Goal: Information Seeking & Learning: Learn about a topic

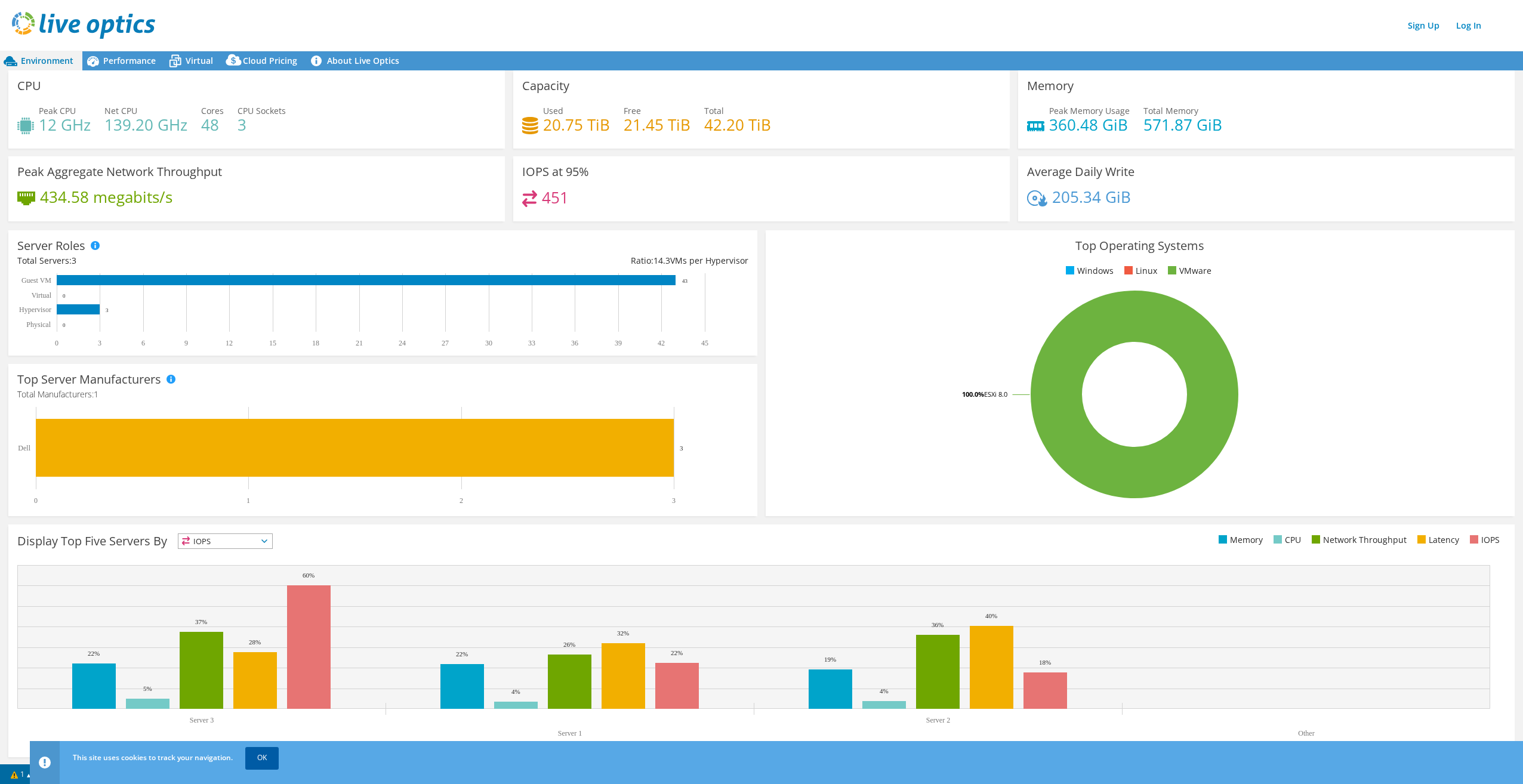
click at [260, 758] on link "OK" at bounding box center [261, 758] width 33 height 22
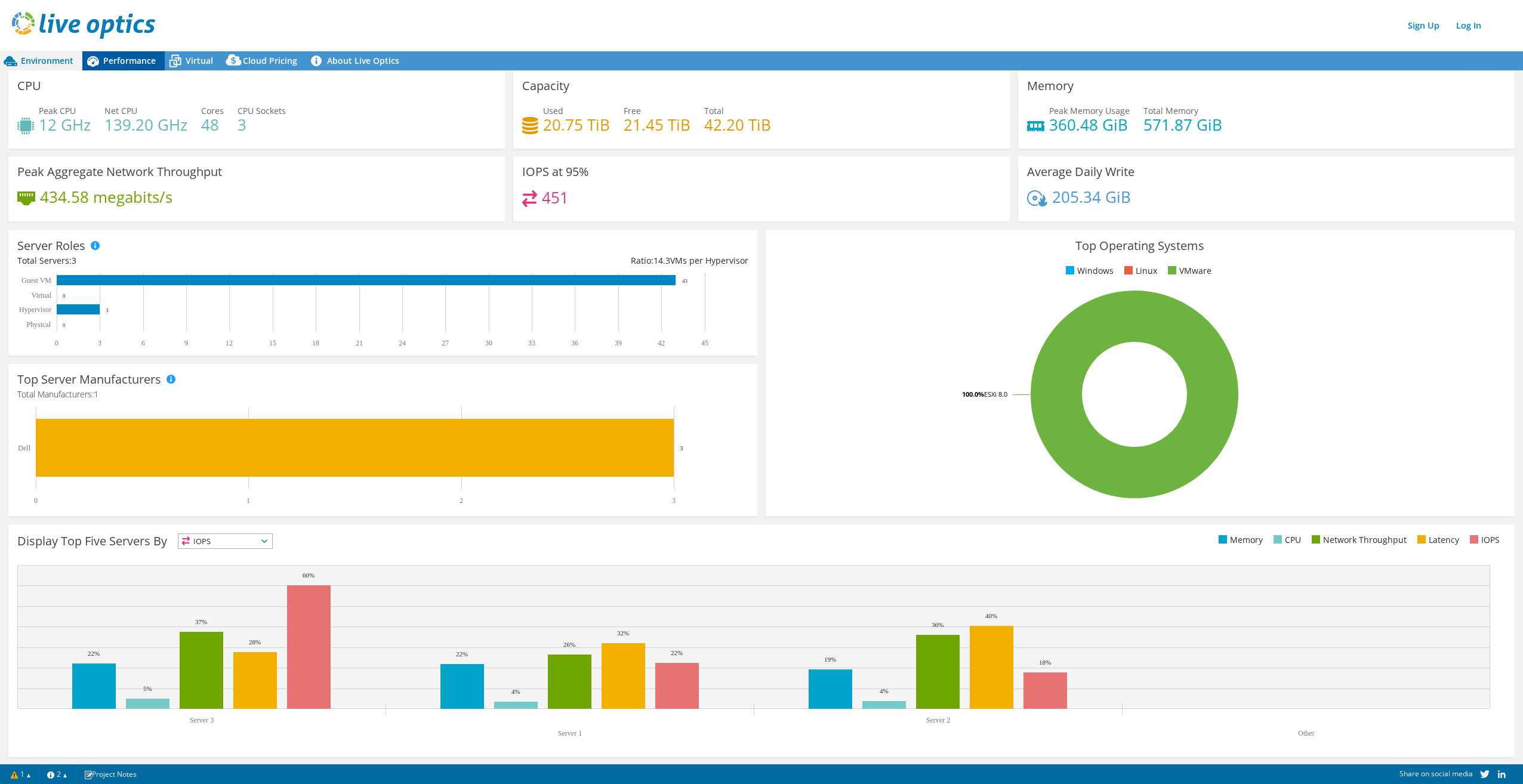
click at [120, 63] on span "Performance" at bounding box center [129, 61] width 52 height 12
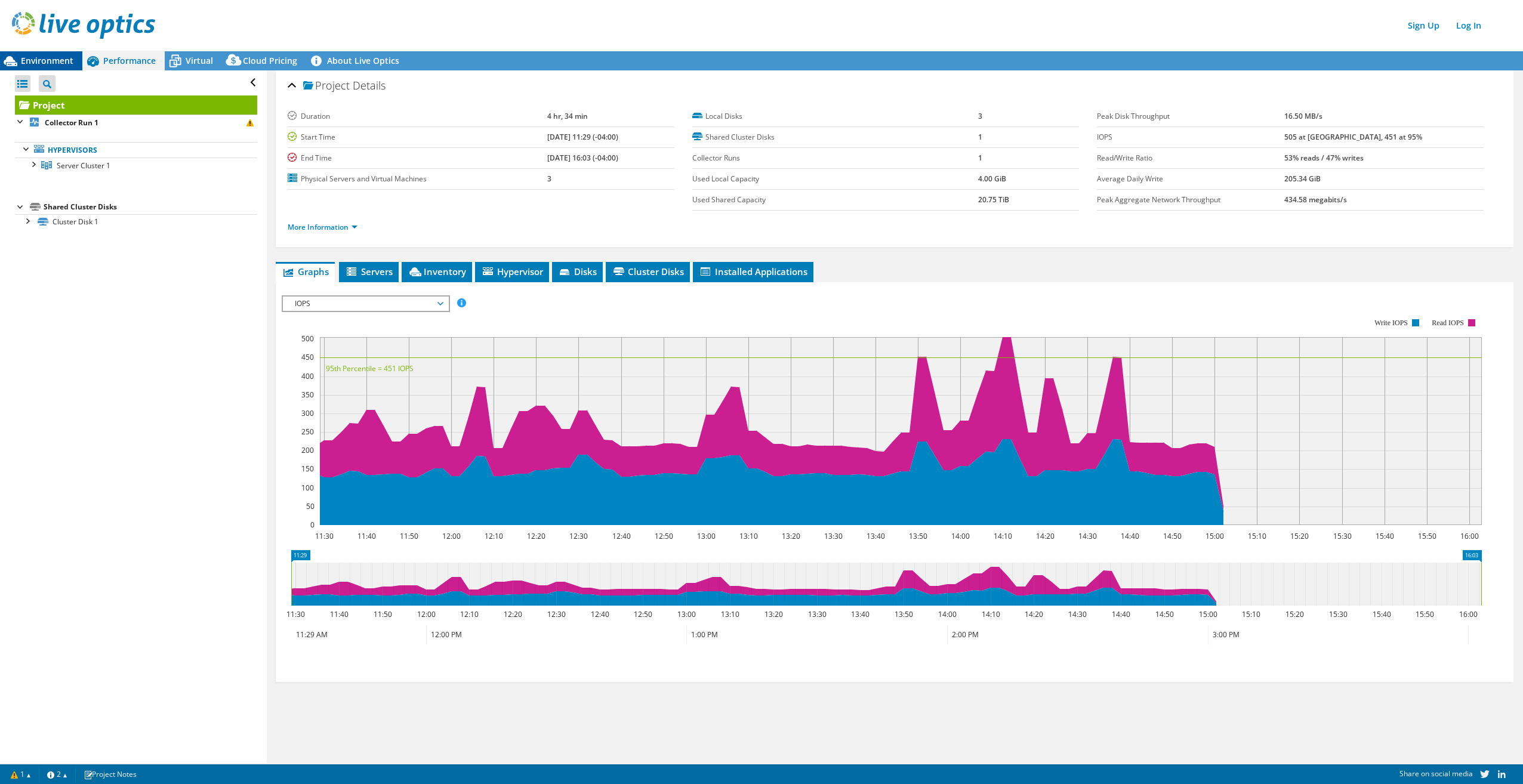
click at [44, 65] on span "Environment" at bounding box center [47, 61] width 52 height 12
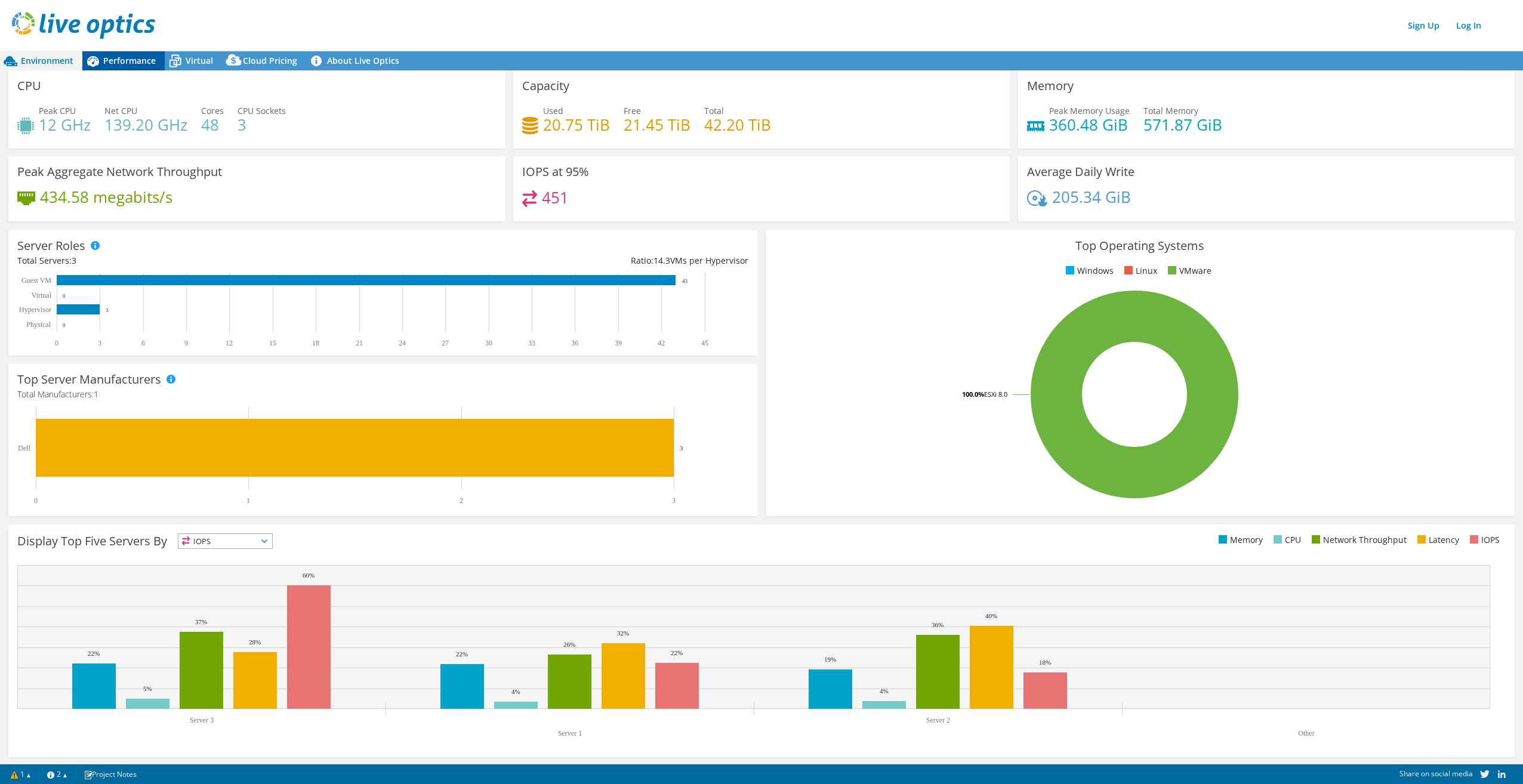
click at [111, 60] on span "Performance" at bounding box center [129, 61] width 52 height 12
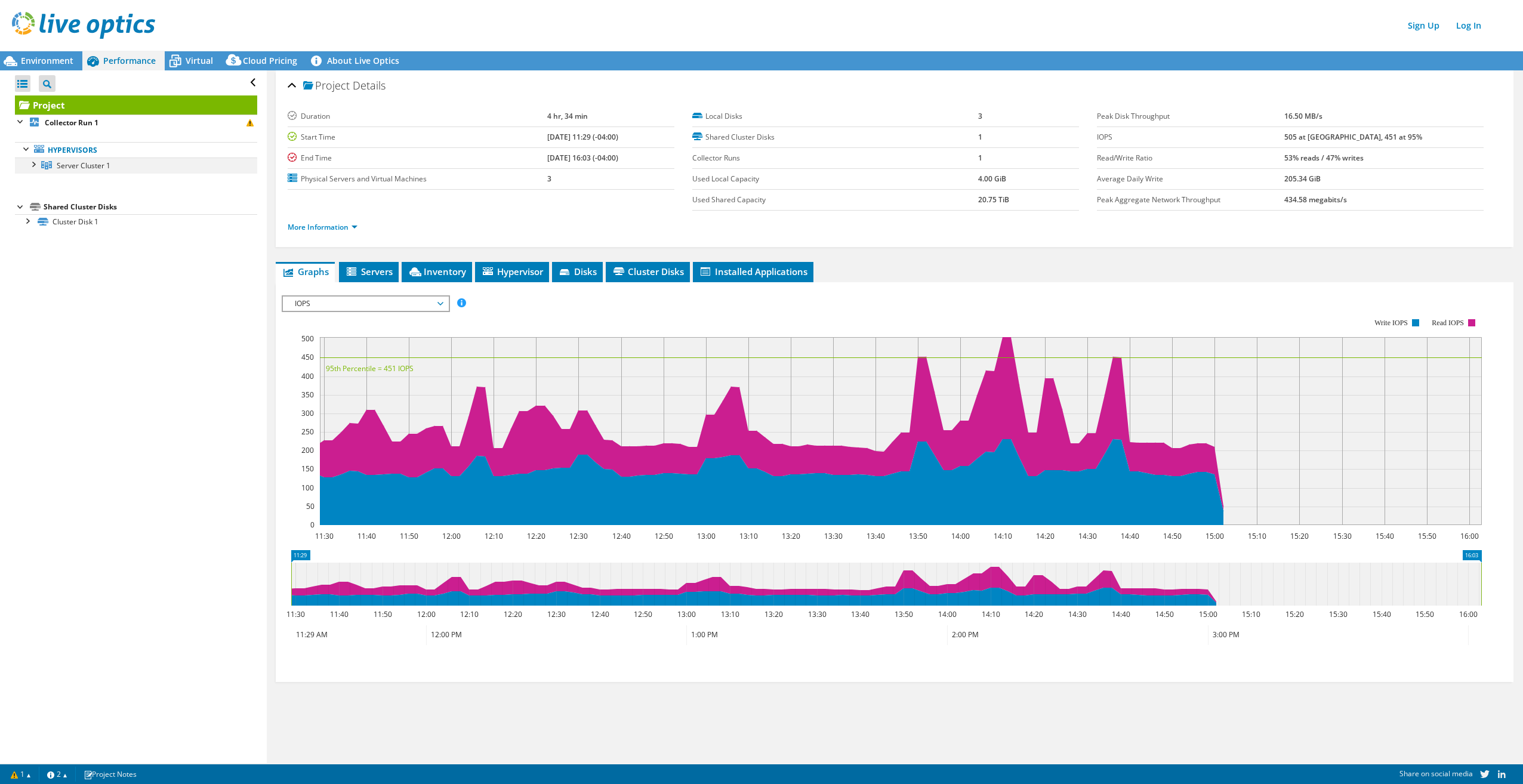
click at [33, 163] on div at bounding box center [33, 163] width 12 height 12
click at [40, 179] on div at bounding box center [38, 179] width 12 height 12
click at [360, 270] on span "Servers" at bounding box center [368, 271] width 47 height 12
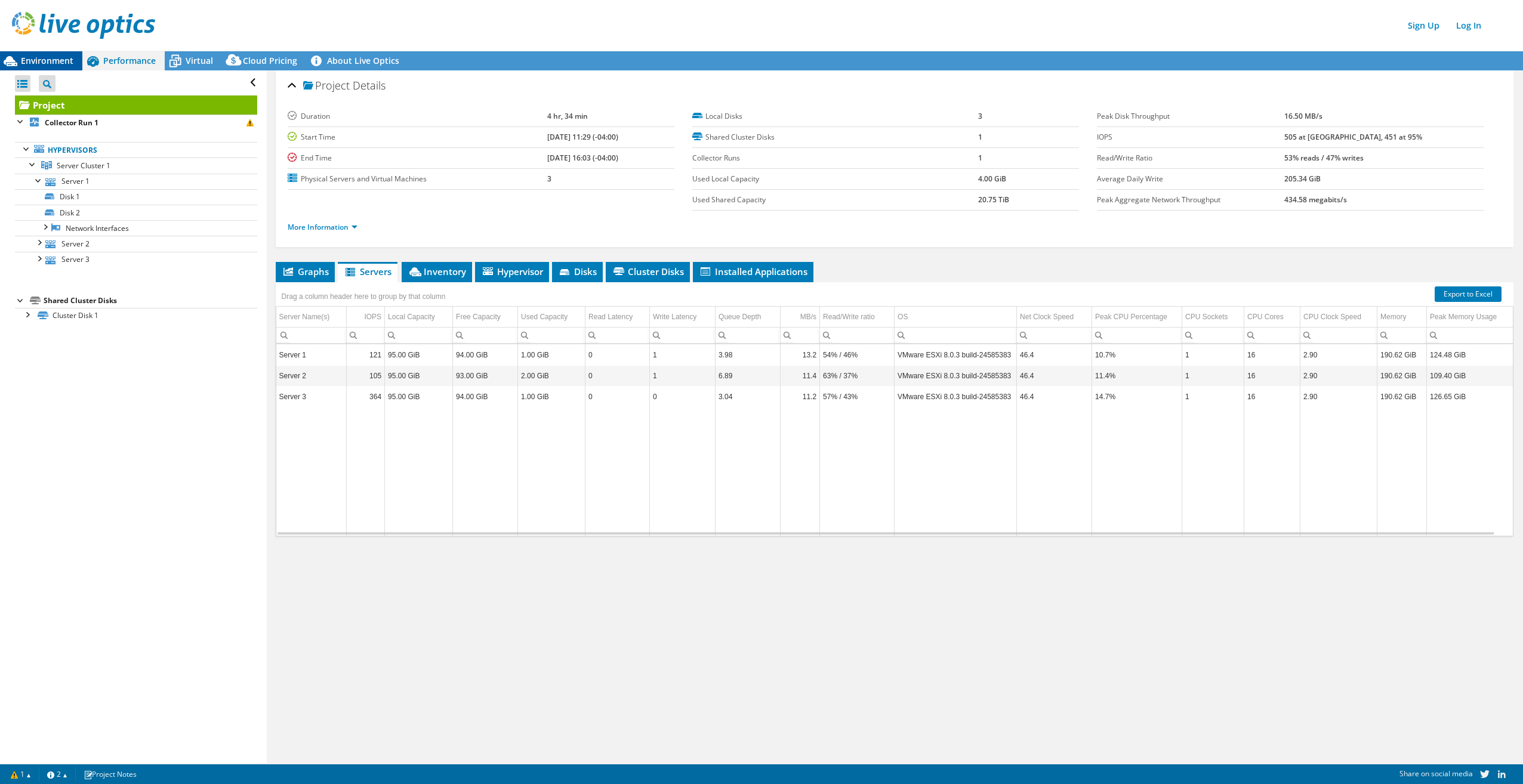
click at [37, 65] on span "Environment" at bounding box center [47, 61] width 52 height 12
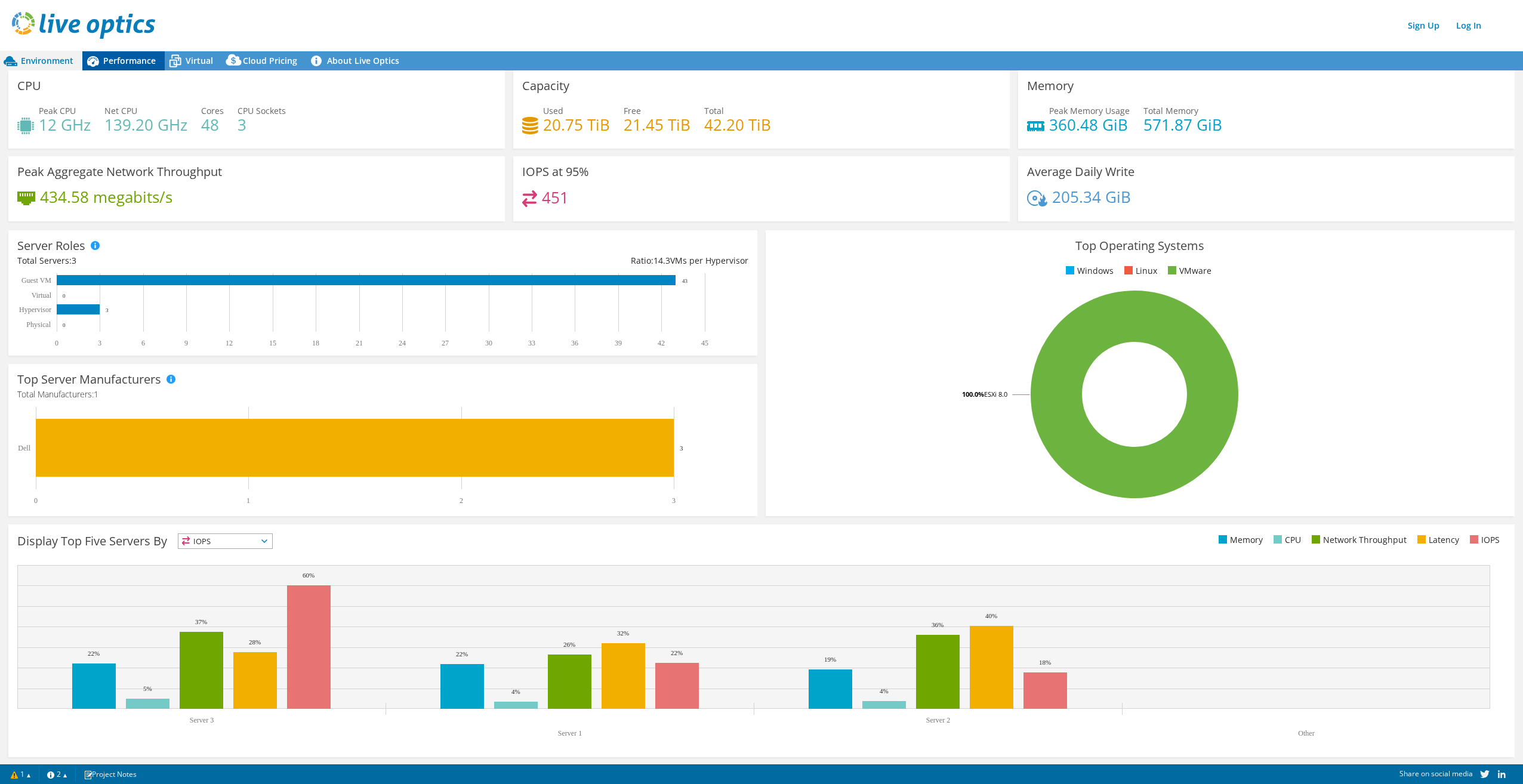
click at [129, 59] on span "Performance" at bounding box center [129, 61] width 52 height 12
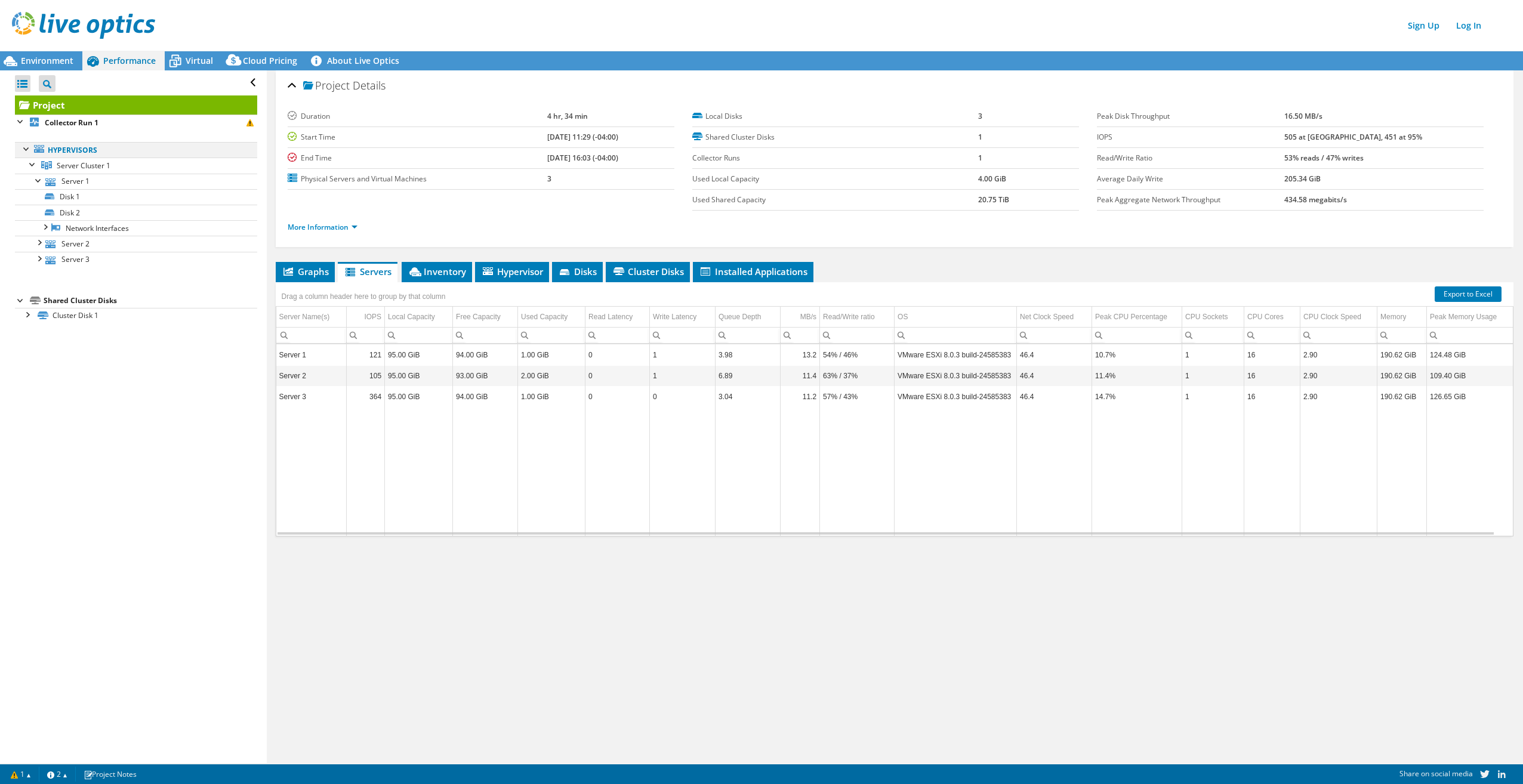
click at [25, 149] on div at bounding box center [26, 148] width 12 height 12
click at [37, 181] on div at bounding box center [38, 179] width 12 height 12
click at [94, 197] on link "Disk 1" at bounding box center [135, 197] width 242 height 16
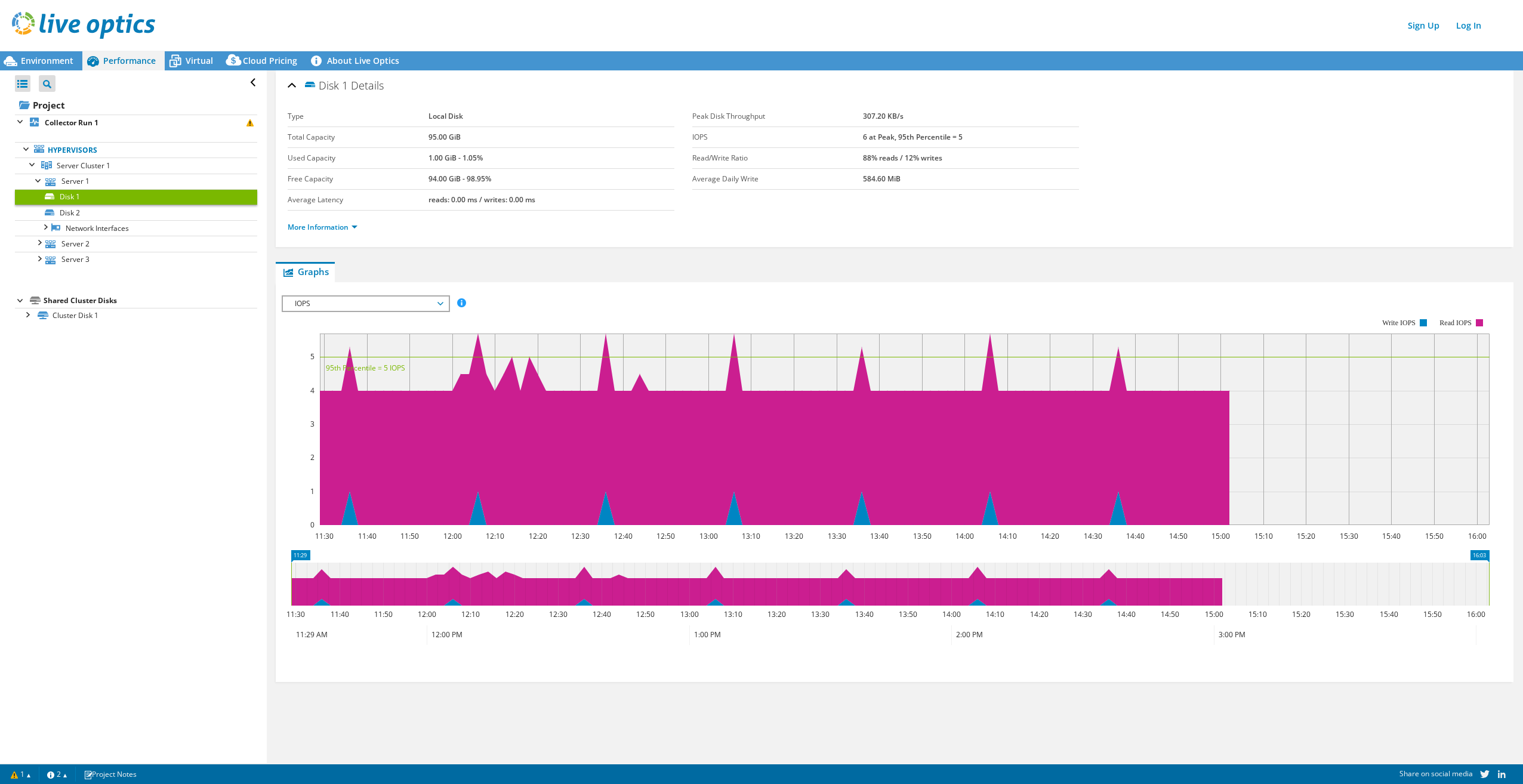
click at [439, 302] on span "IOPS" at bounding box center [365, 303] width 153 height 14
click at [423, 330] on li "Disk Throughput" at bounding box center [366, 332] width 165 height 14
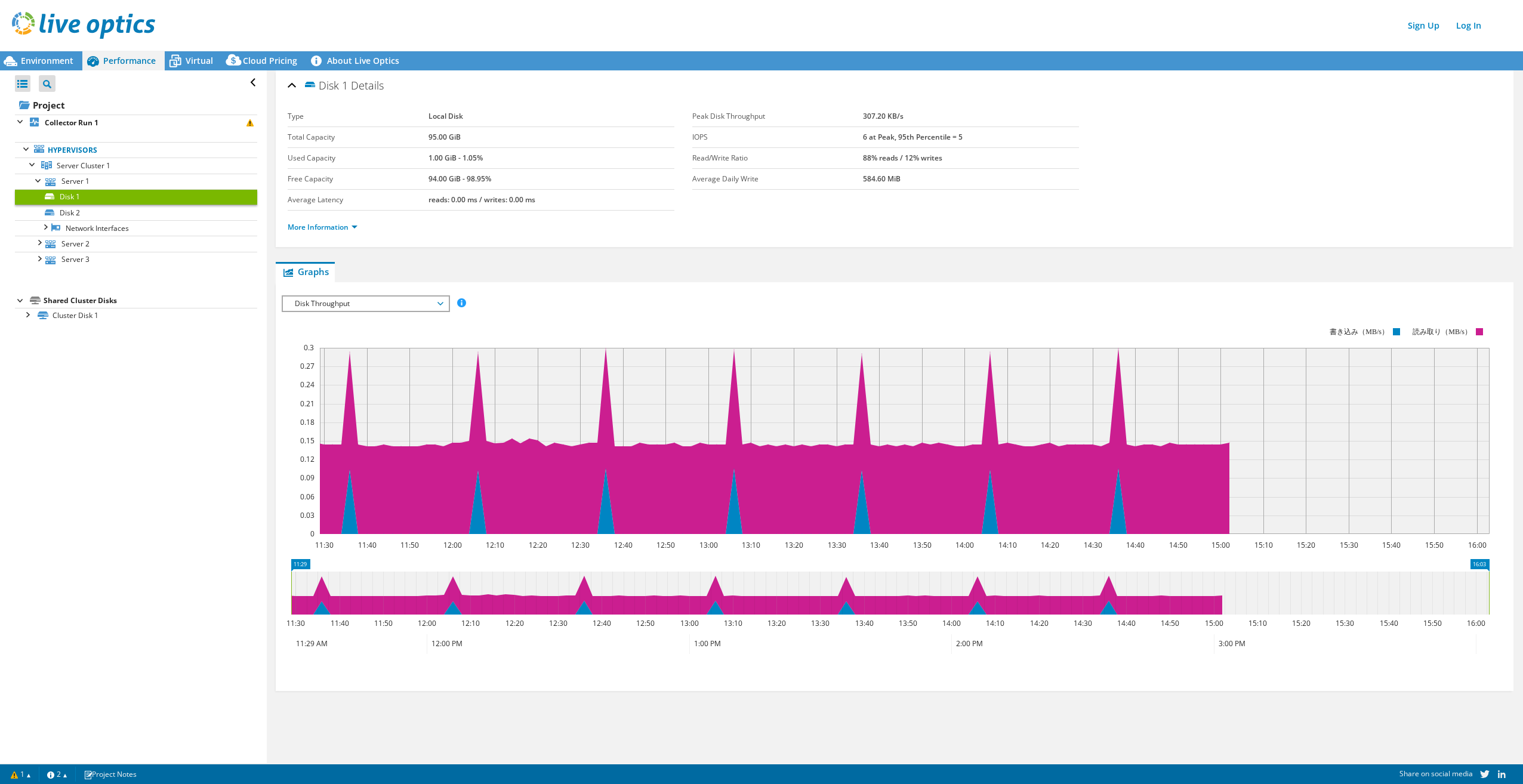
click at [443, 305] on span "Disk Throughput" at bounding box center [366, 303] width 165 height 14
click at [412, 347] on li "IO Size" at bounding box center [366, 346] width 165 height 14
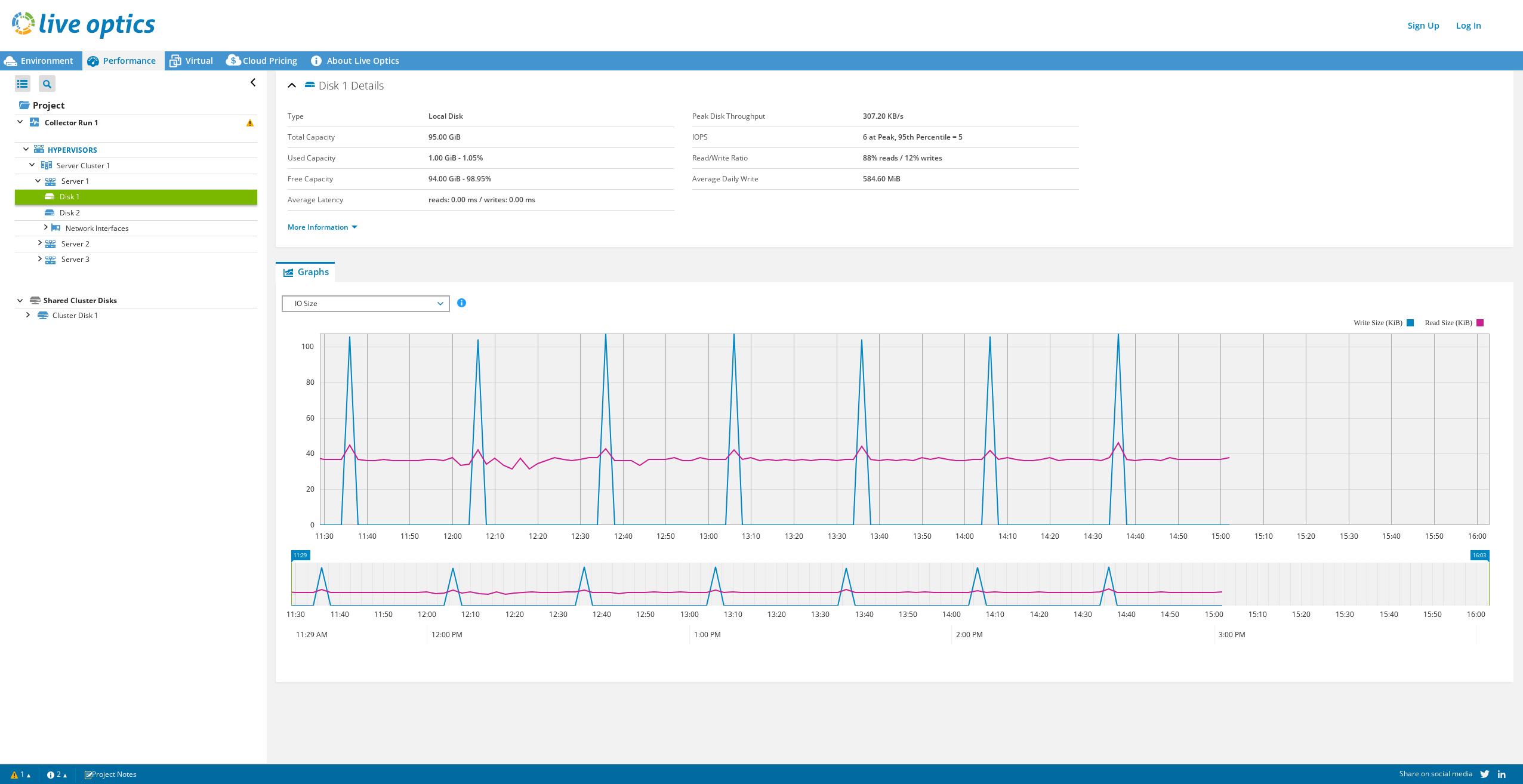
click at [444, 300] on span "IO Size" at bounding box center [366, 303] width 165 height 14
click at [419, 360] on li "Latency" at bounding box center [366, 361] width 165 height 14
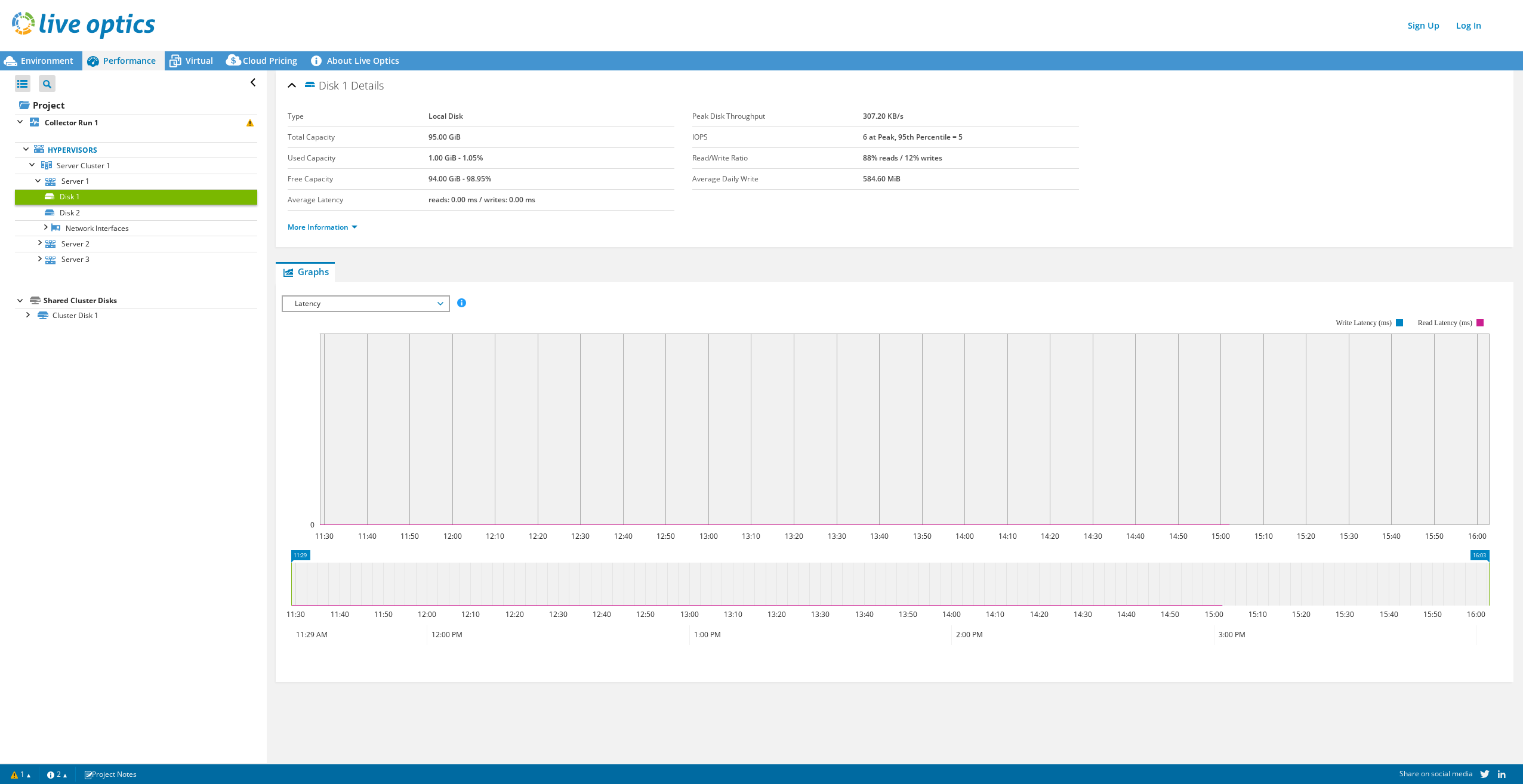
click at [444, 302] on span "Latency" at bounding box center [366, 303] width 165 height 14
click at [394, 380] on li "Queue Depth" at bounding box center [366, 375] width 165 height 14
click at [443, 296] on span "Queue Depth" at bounding box center [366, 303] width 165 height 14
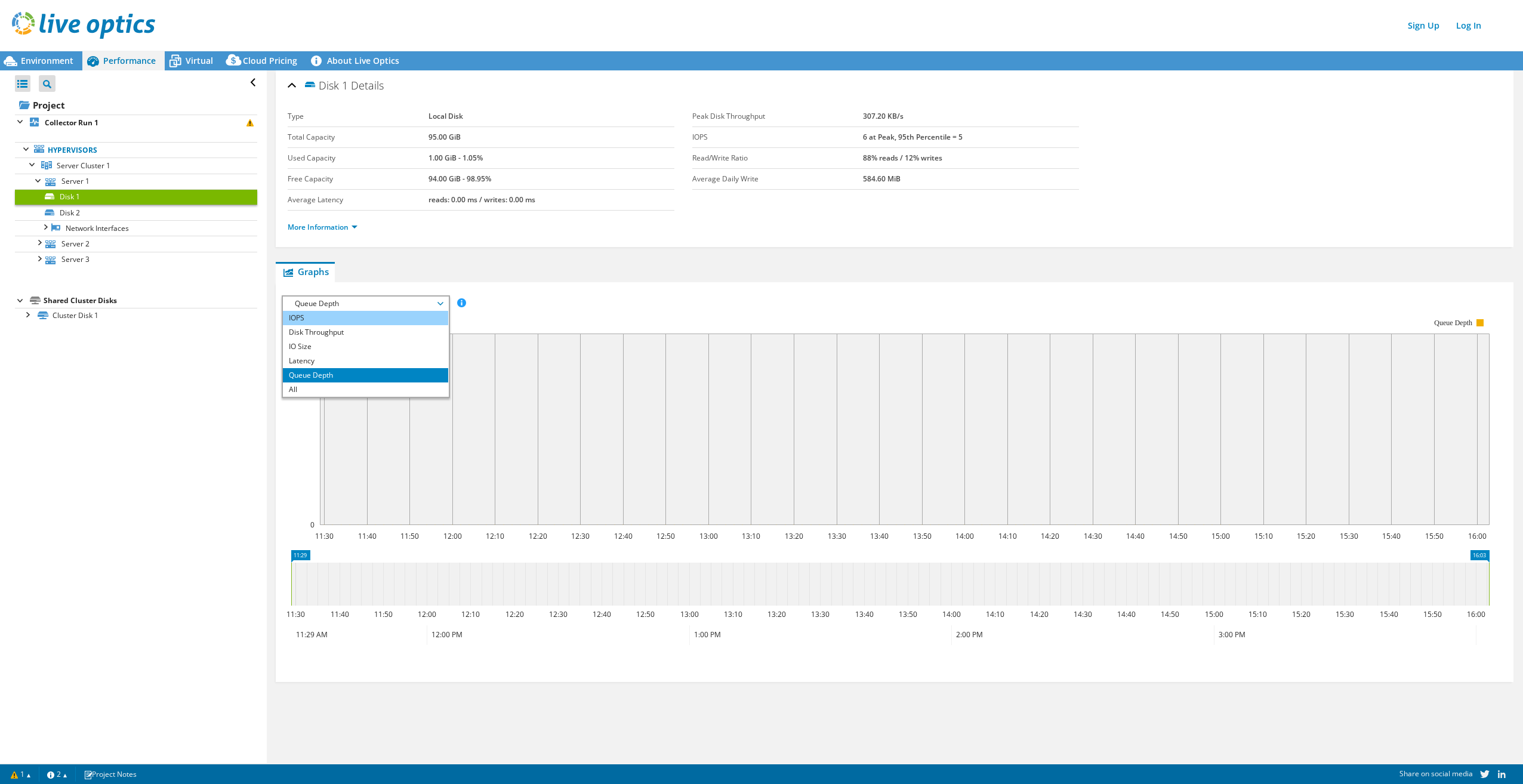
click at [377, 313] on li "IOPS" at bounding box center [366, 318] width 165 height 14
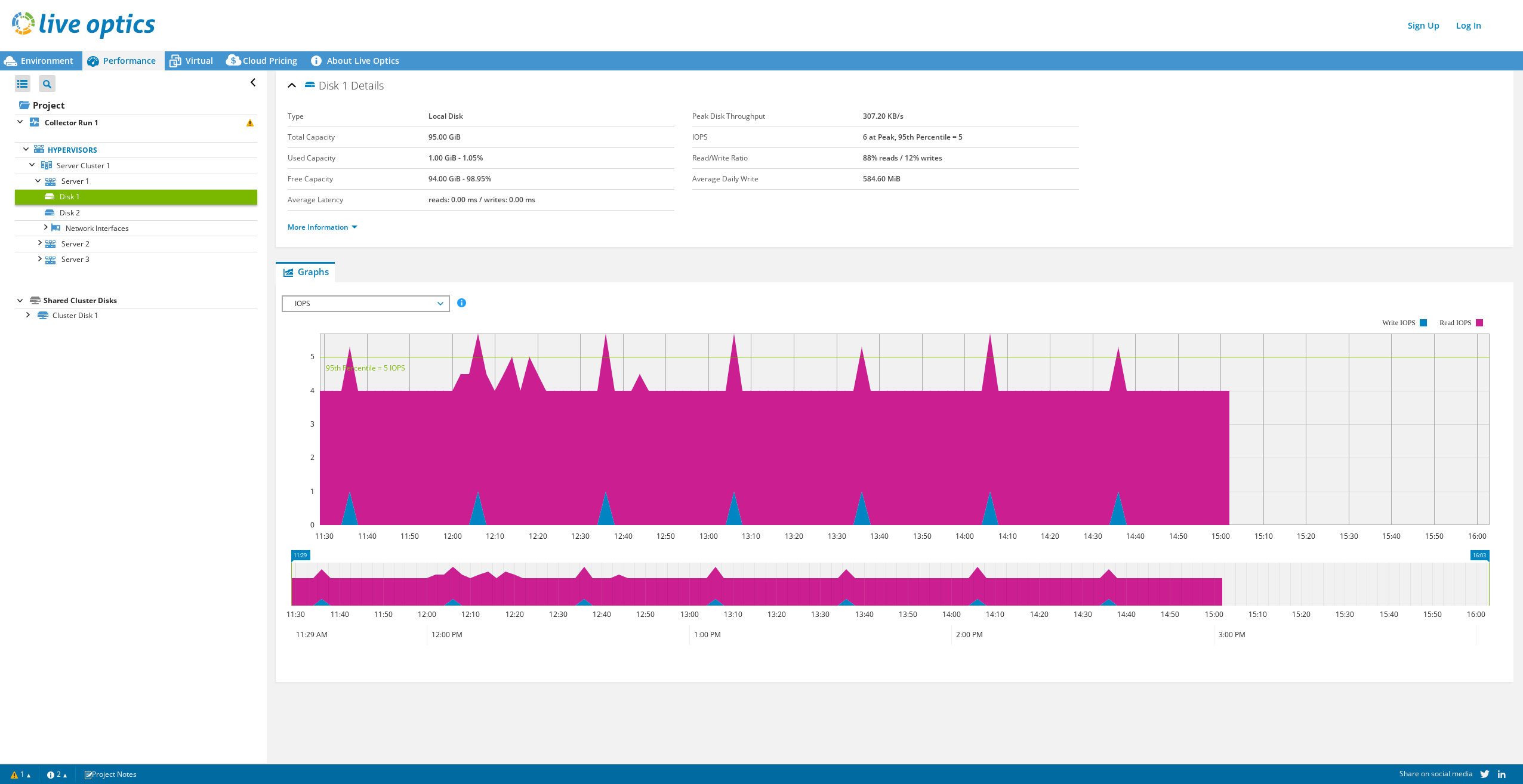
click at [438, 301] on span "IOPS" at bounding box center [365, 303] width 153 height 14
click at [424, 331] on li "Disk Throughput" at bounding box center [366, 332] width 165 height 14
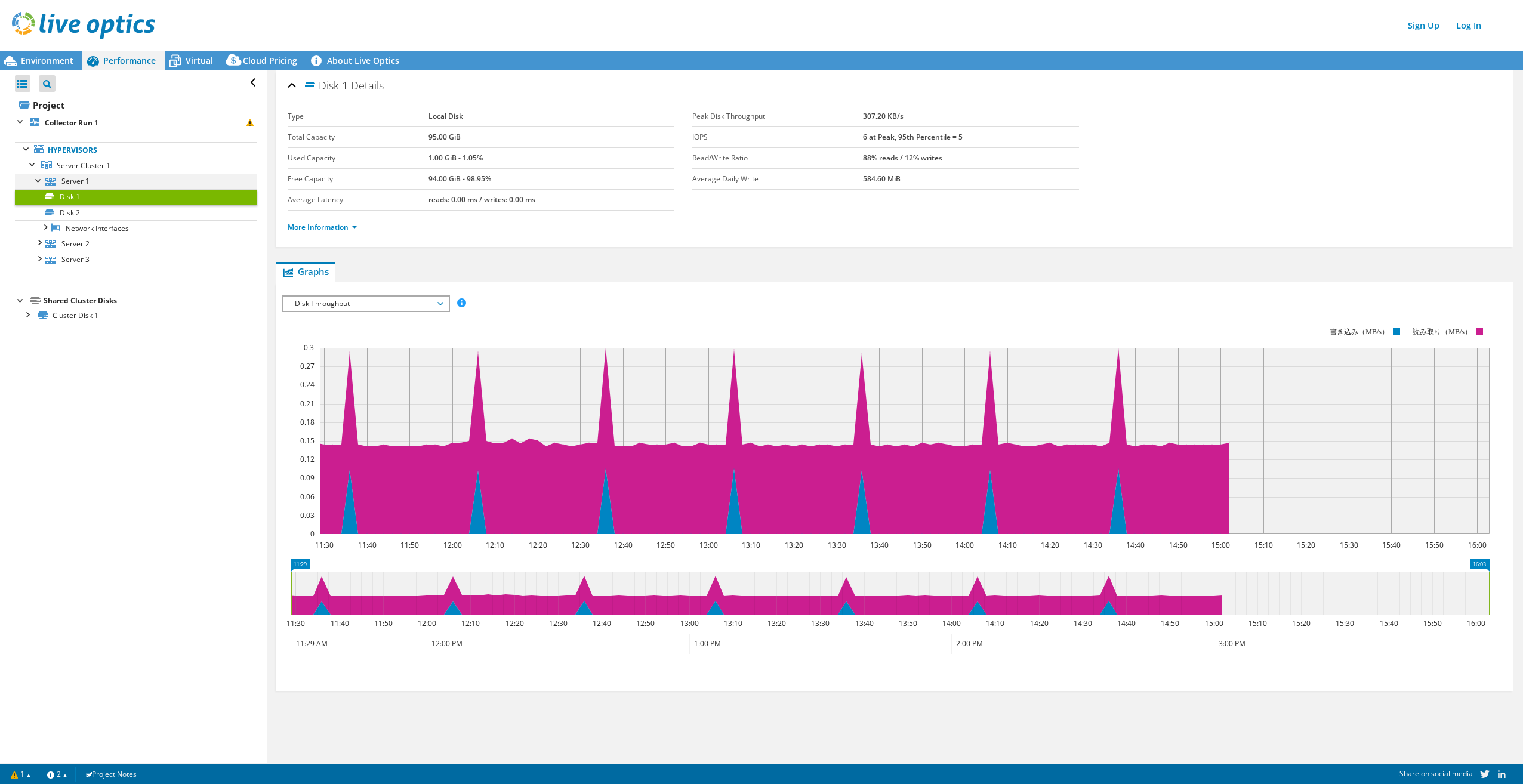
click at [35, 178] on div at bounding box center [38, 179] width 12 height 12
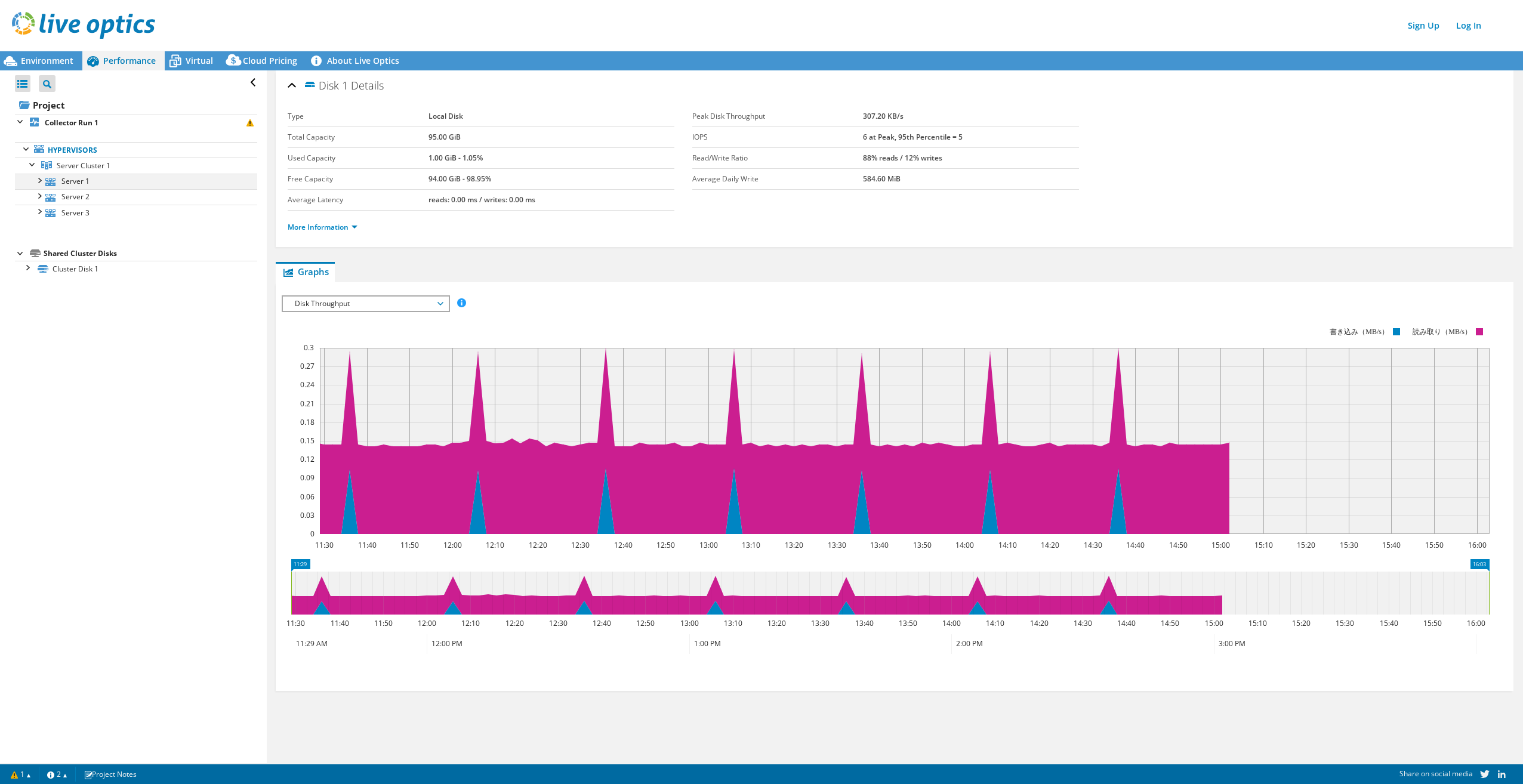
click at [37, 180] on div at bounding box center [38, 179] width 12 height 12
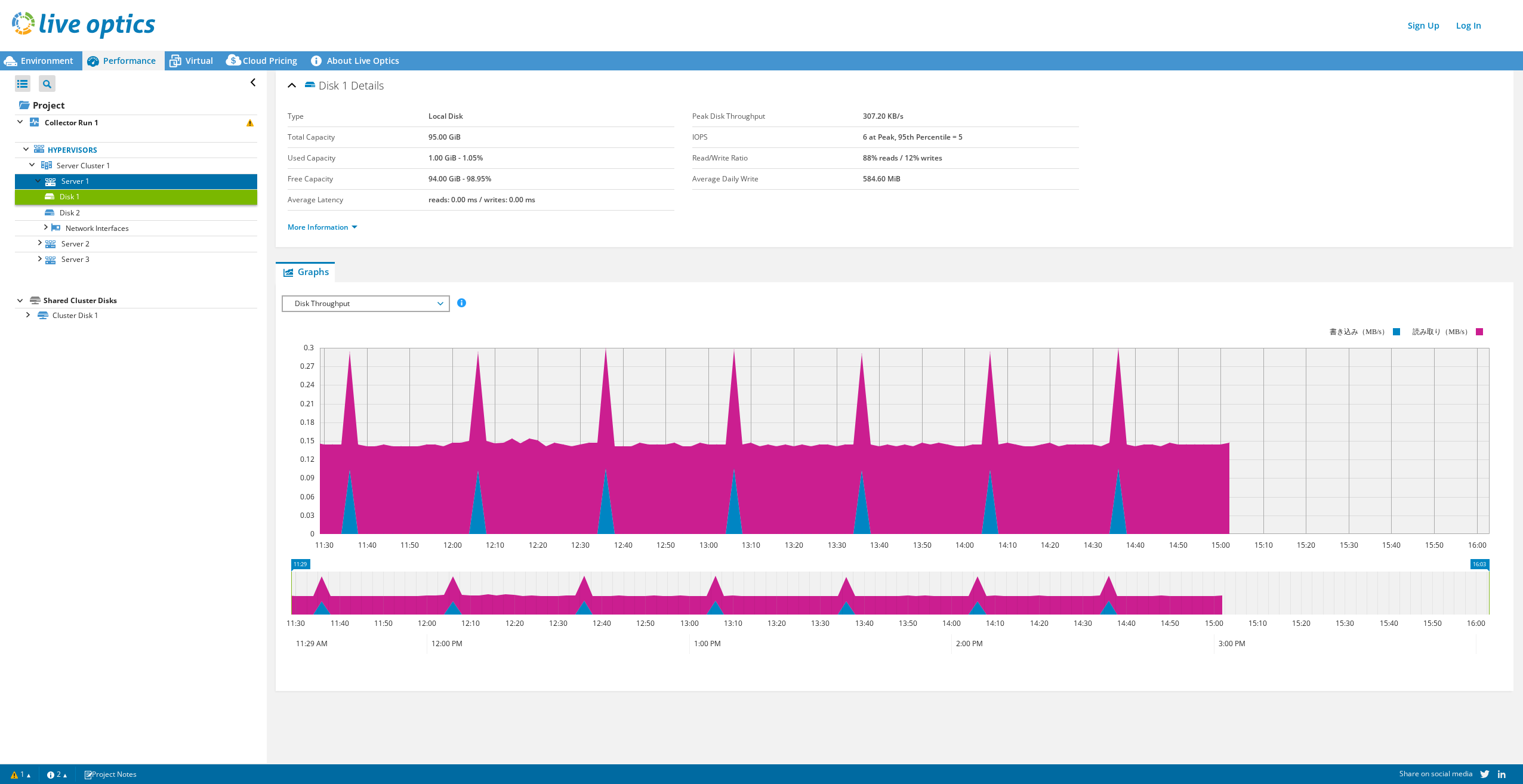
click at [89, 183] on link "Server 1" at bounding box center [135, 181] width 242 height 16
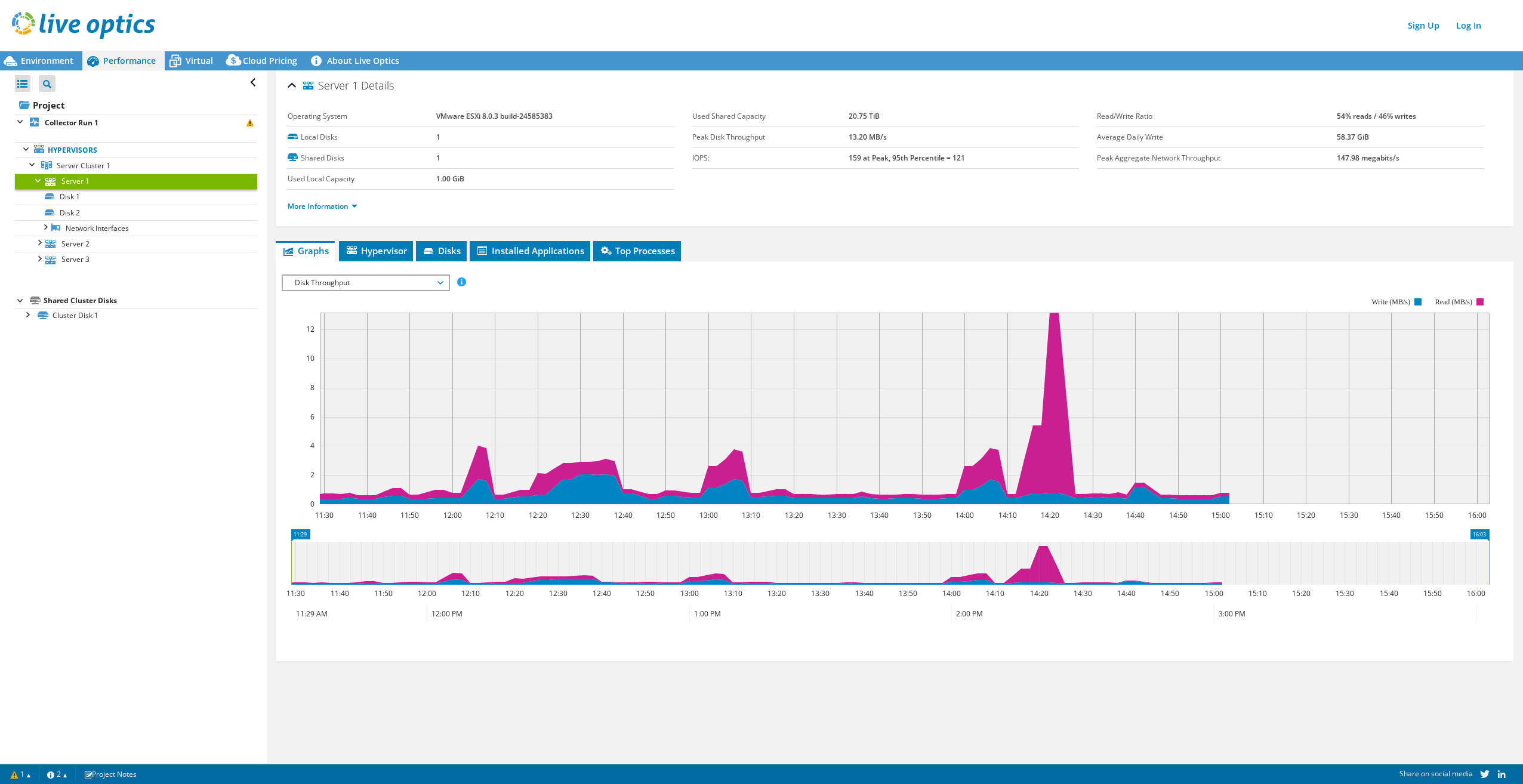
click at [443, 281] on icon at bounding box center [440, 282] width 6 height 4
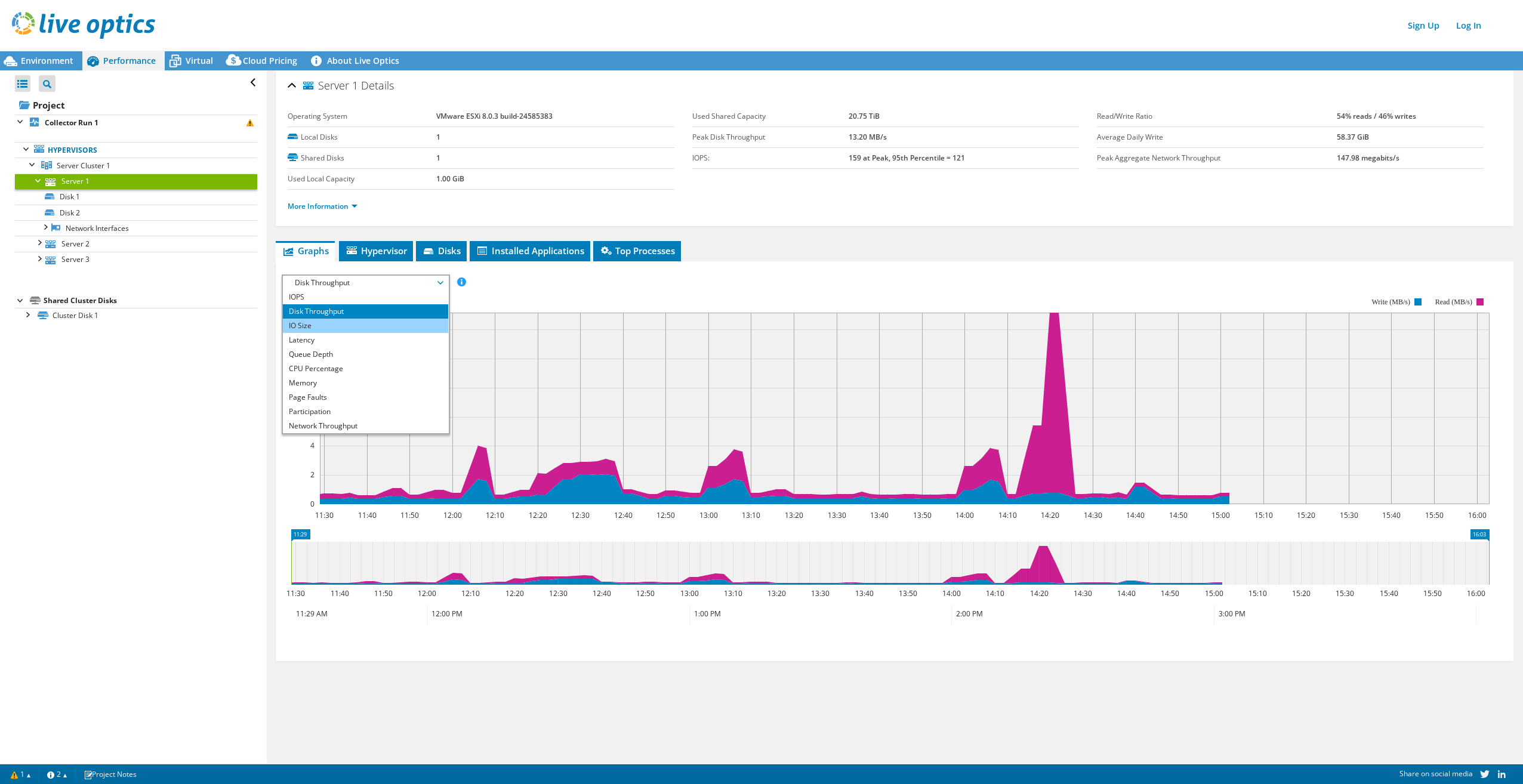
click at [384, 323] on li "IO Size" at bounding box center [366, 326] width 165 height 14
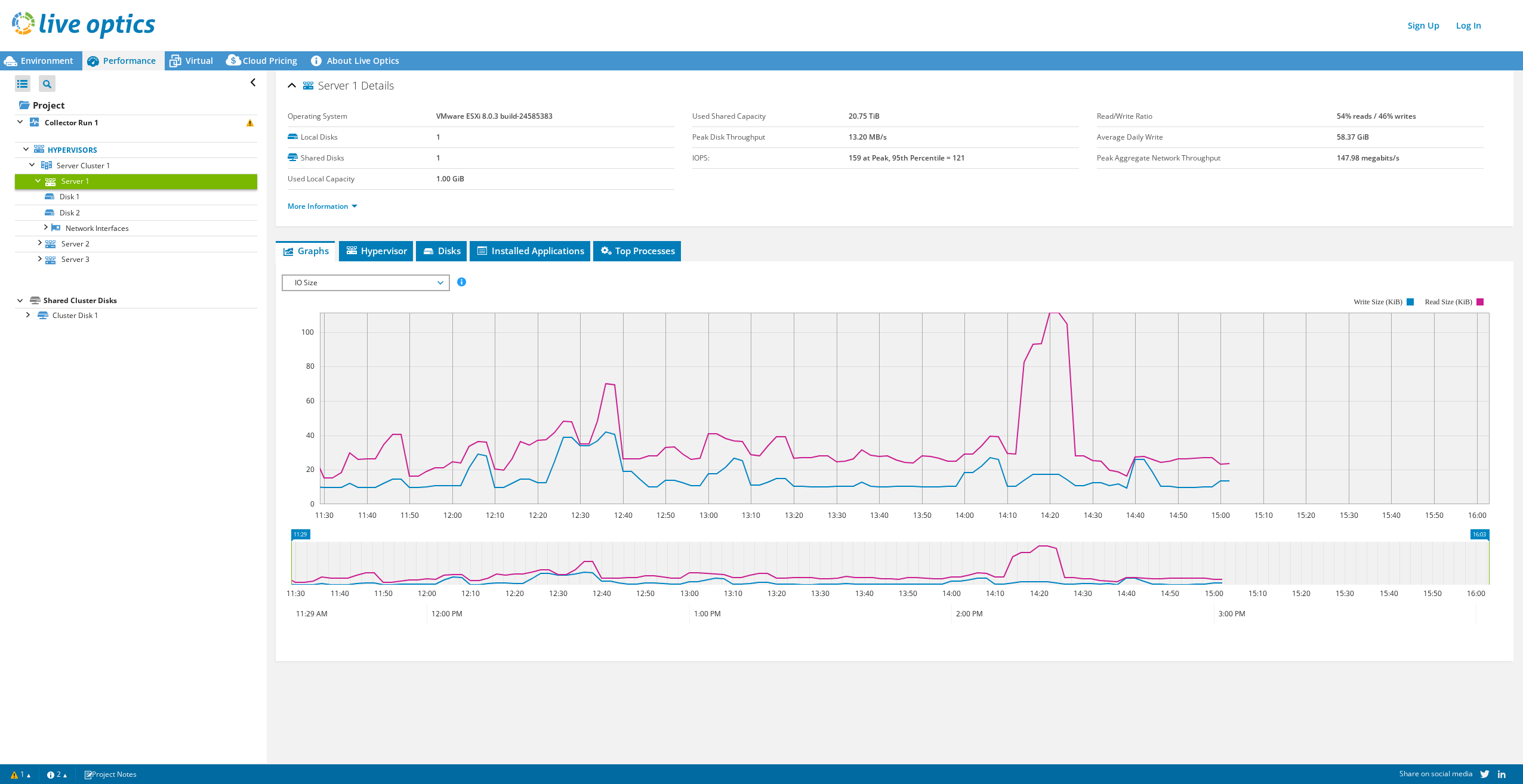
click at [434, 275] on span "IO Size" at bounding box center [365, 282] width 153 height 14
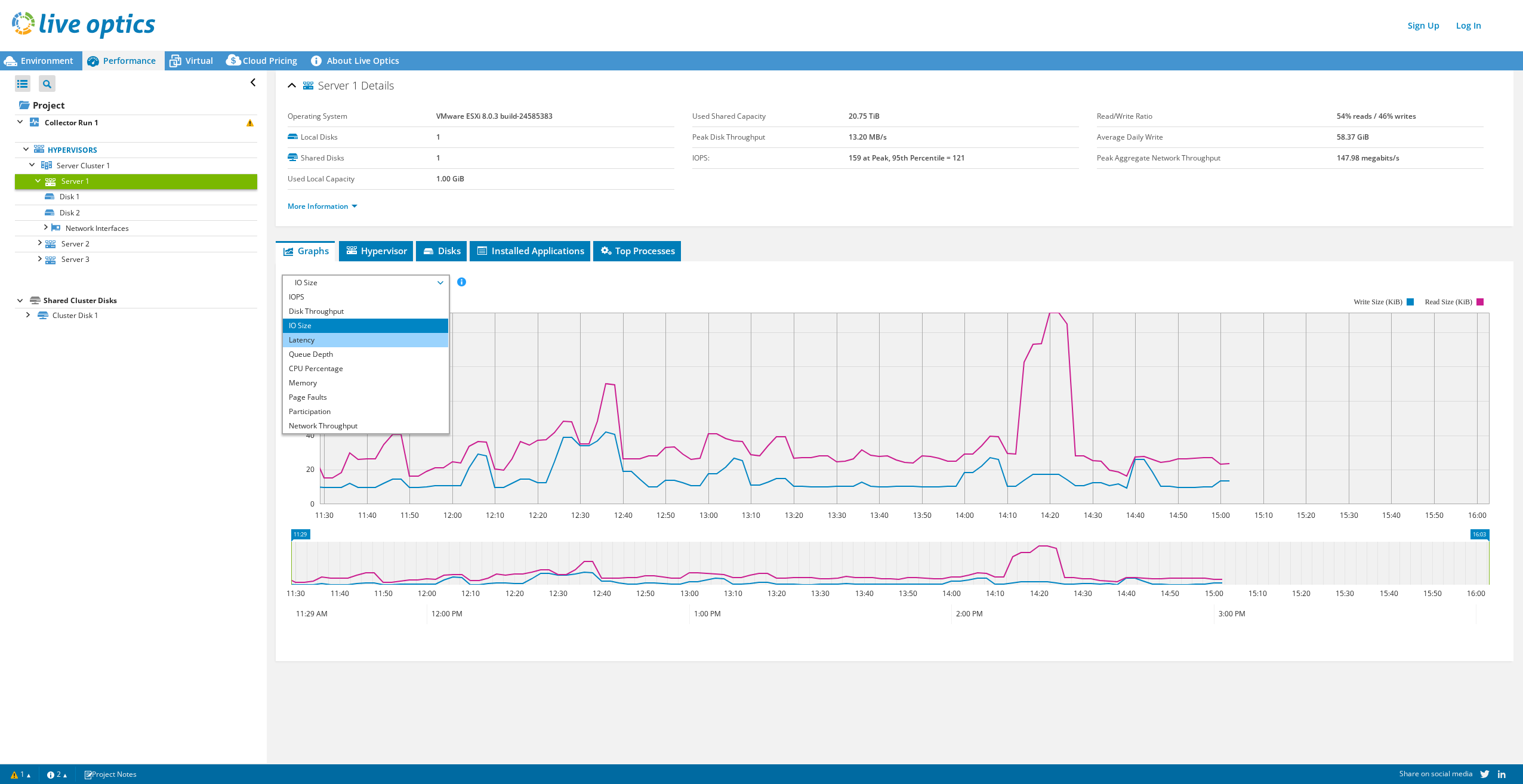
click at [395, 342] on li "Latency" at bounding box center [366, 340] width 165 height 14
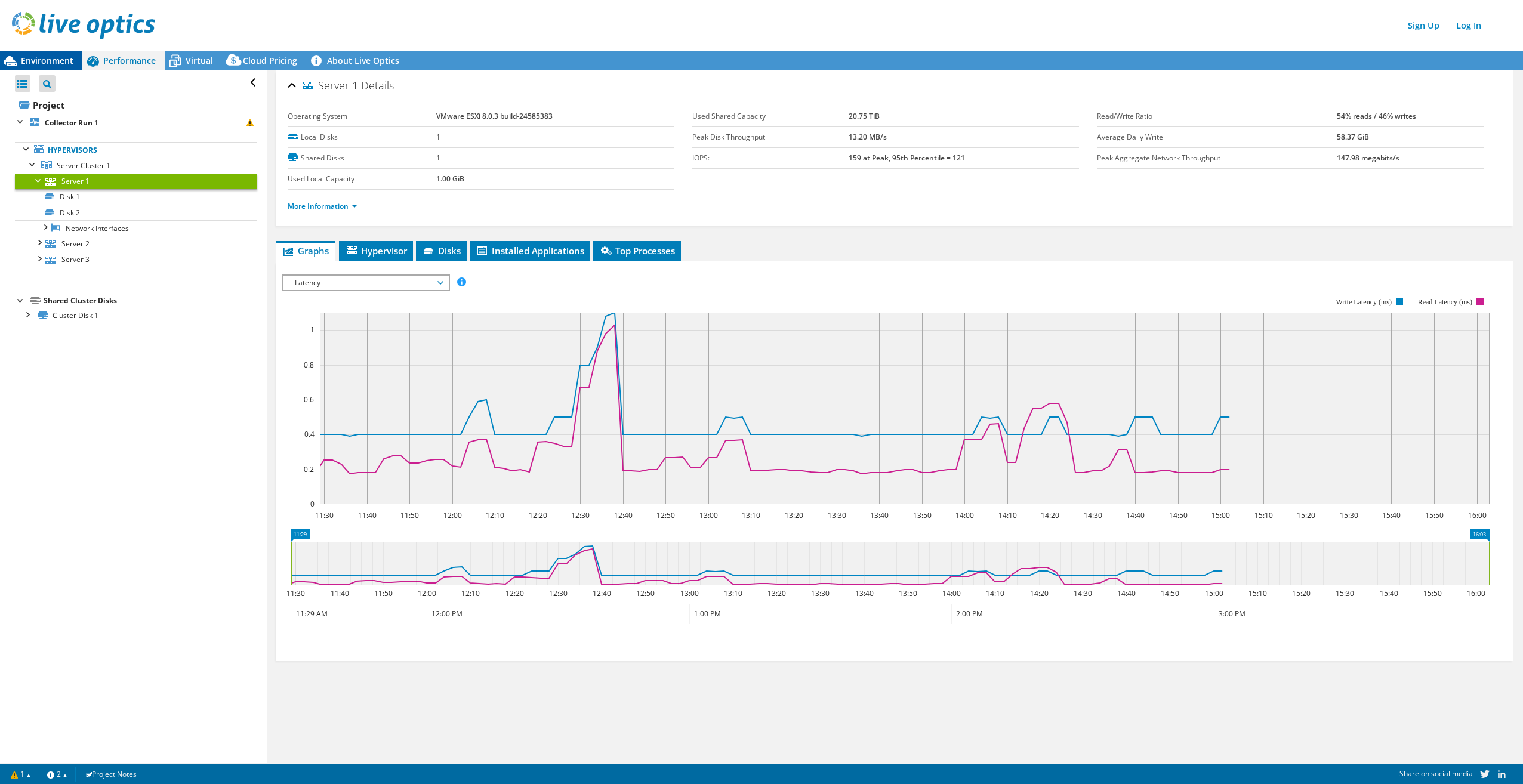
click at [30, 61] on span "Environment" at bounding box center [47, 61] width 52 height 12
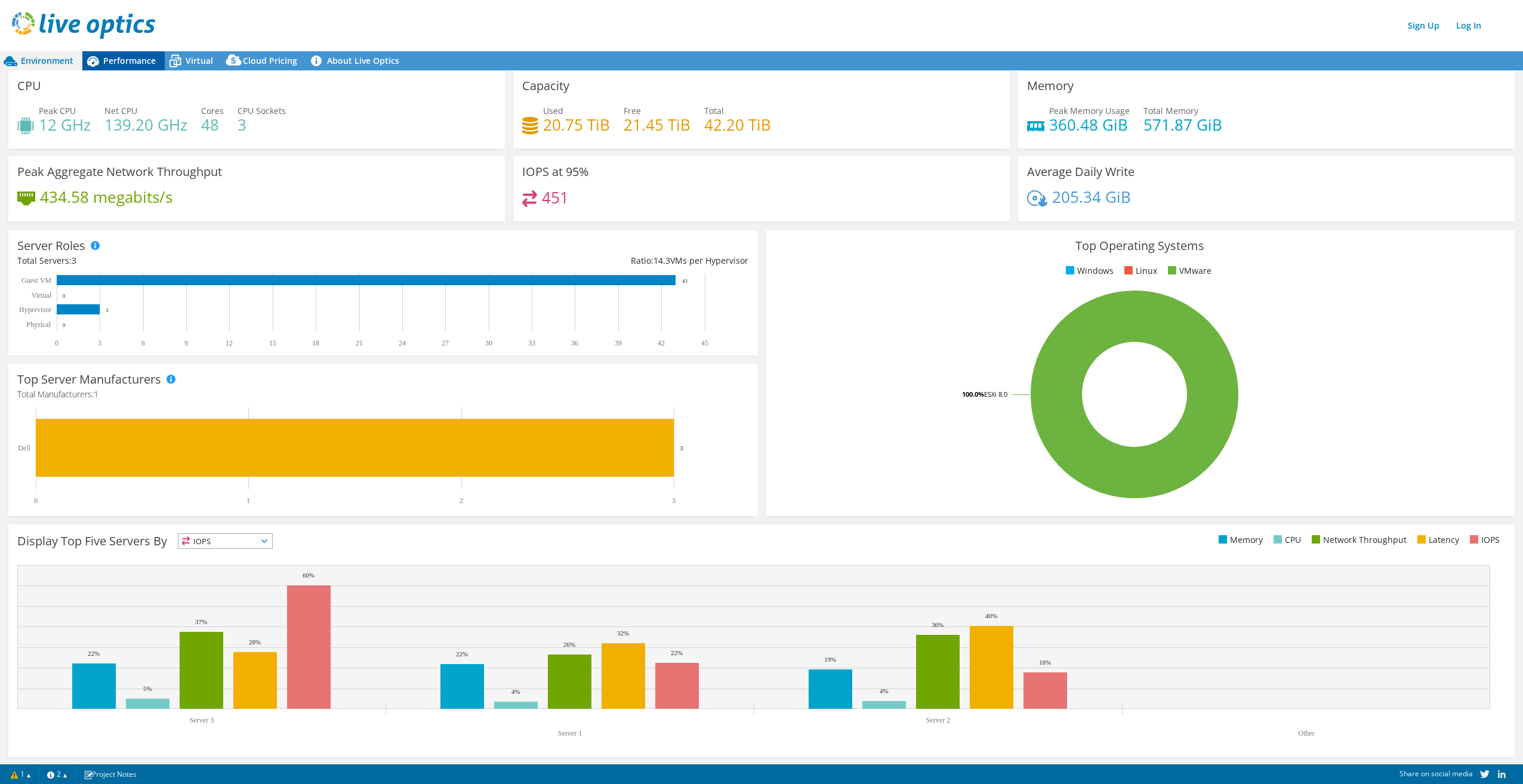
click at [133, 67] on div "Performance" at bounding box center [124, 61] width 82 height 19
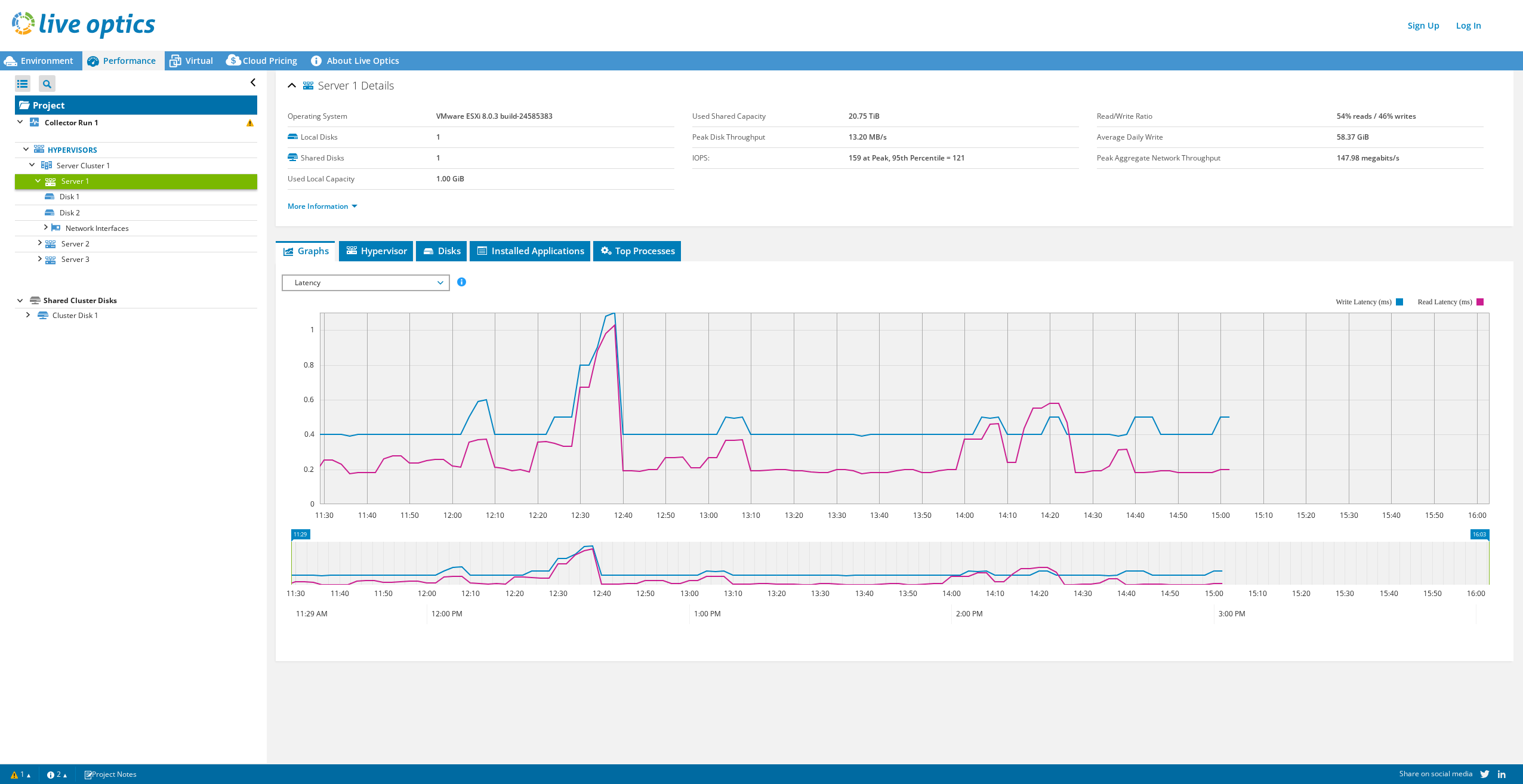
click at [62, 107] on link "Project" at bounding box center [135, 105] width 242 height 19
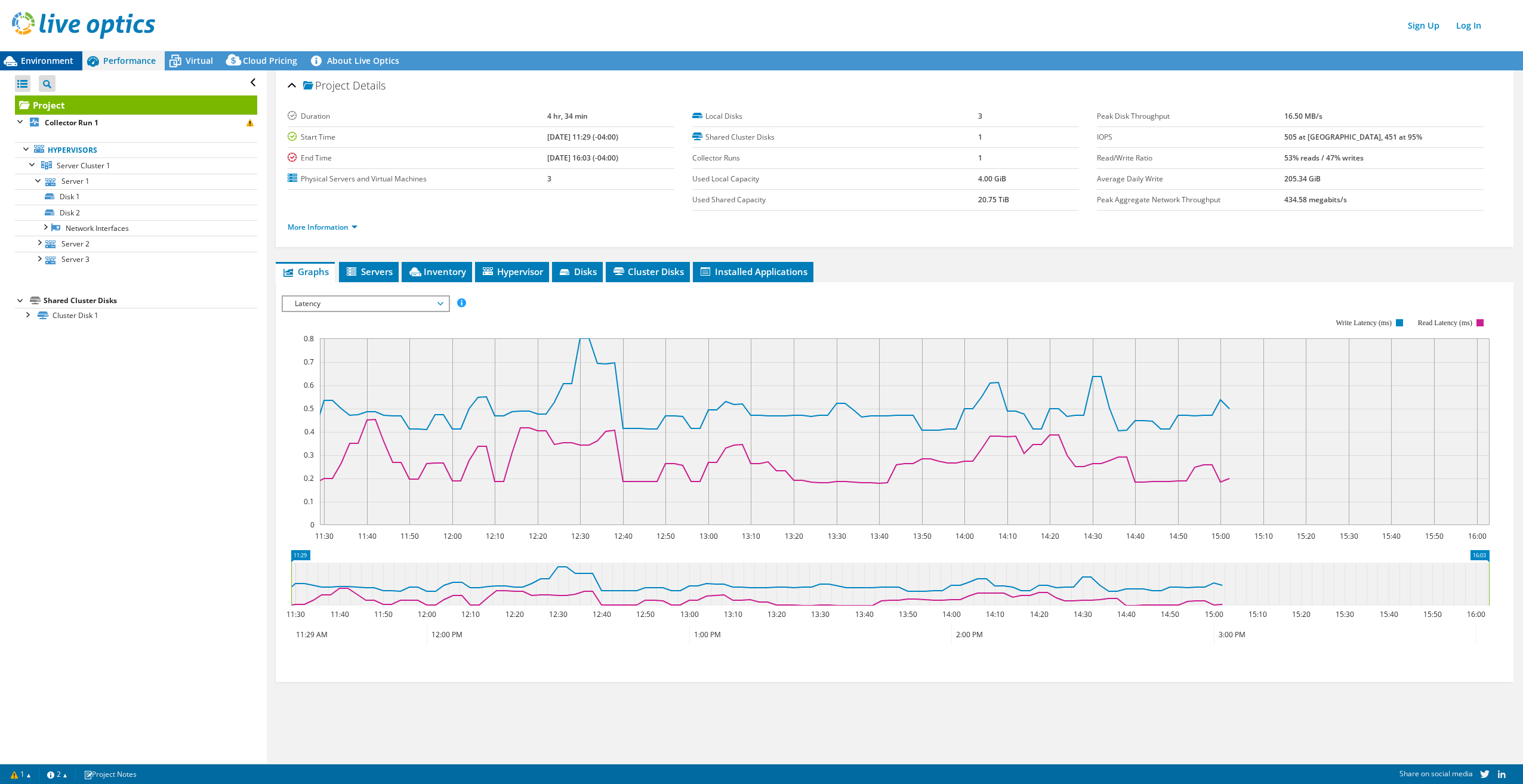
click at [43, 60] on span "Environment" at bounding box center [47, 61] width 52 height 12
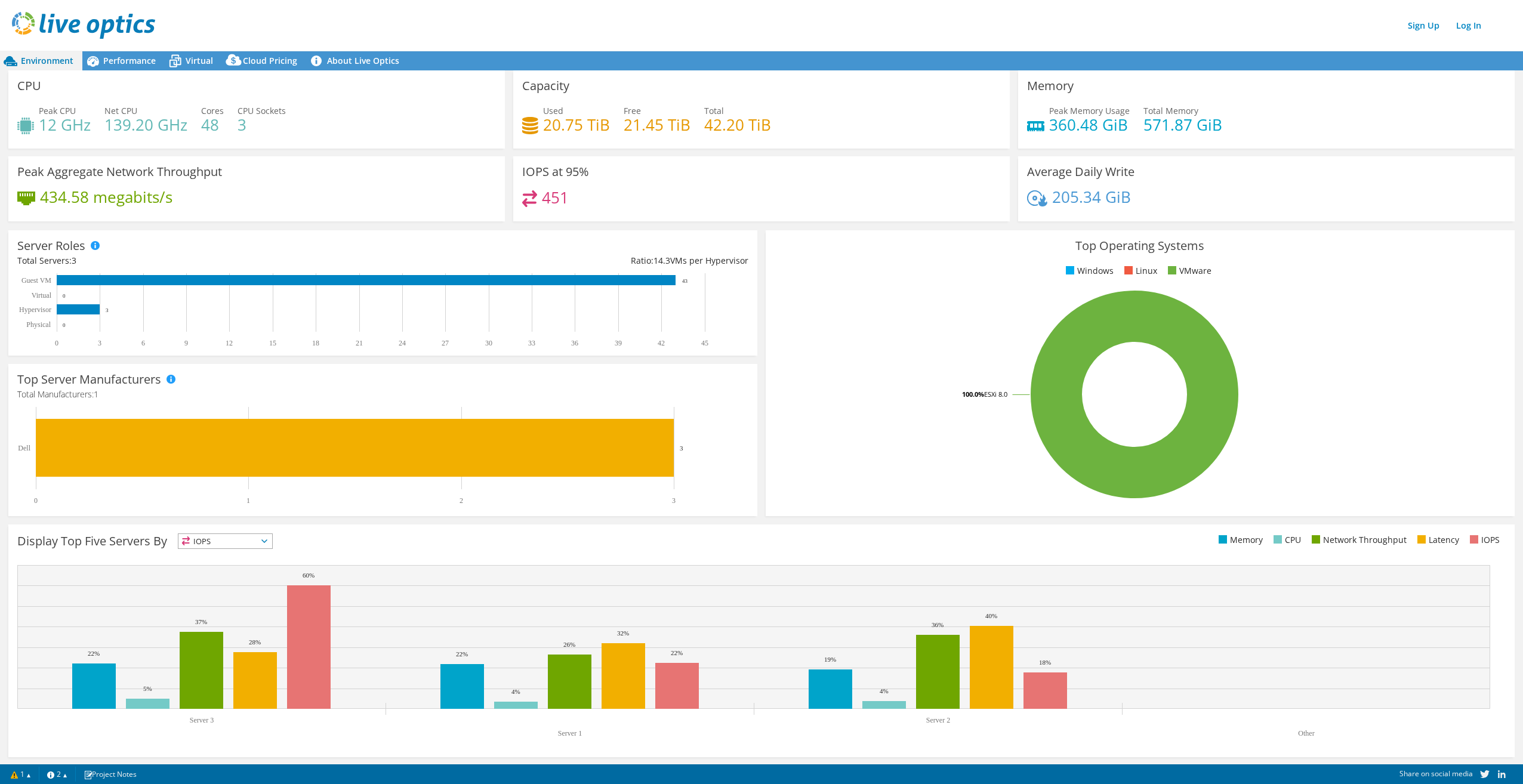
click at [43, 58] on span "Environment" at bounding box center [47, 61] width 52 height 12
click at [139, 54] on div "Performance" at bounding box center [124, 61] width 82 height 19
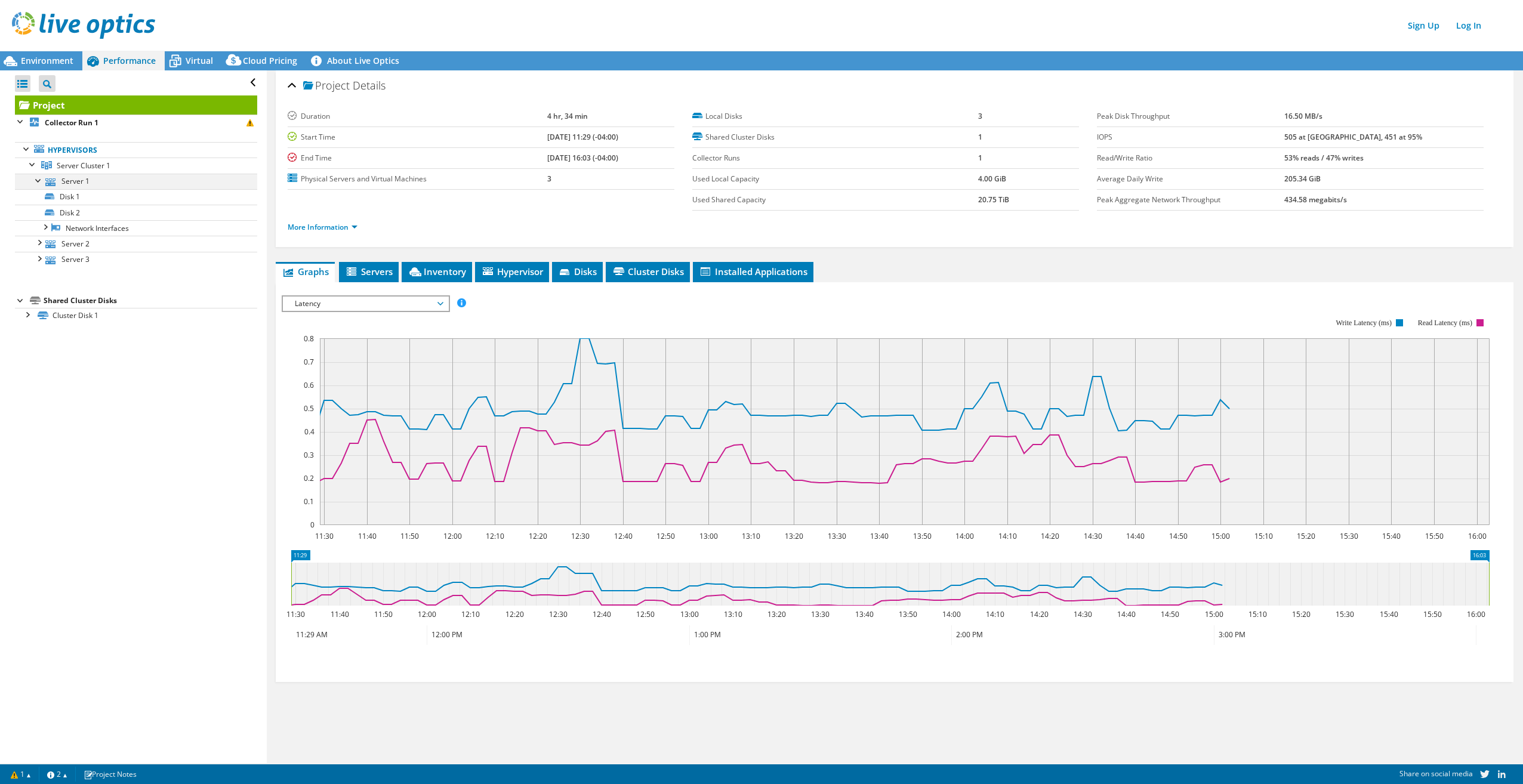
click at [37, 182] on div at bounding box center [38, 179] width 12 height 12
click at [38, 180] on div at bounding box center [38, 179] width 12 height 12
click at [82, 194] on link "Disk 1" at bounding box center [135, 197] width 242 height 16
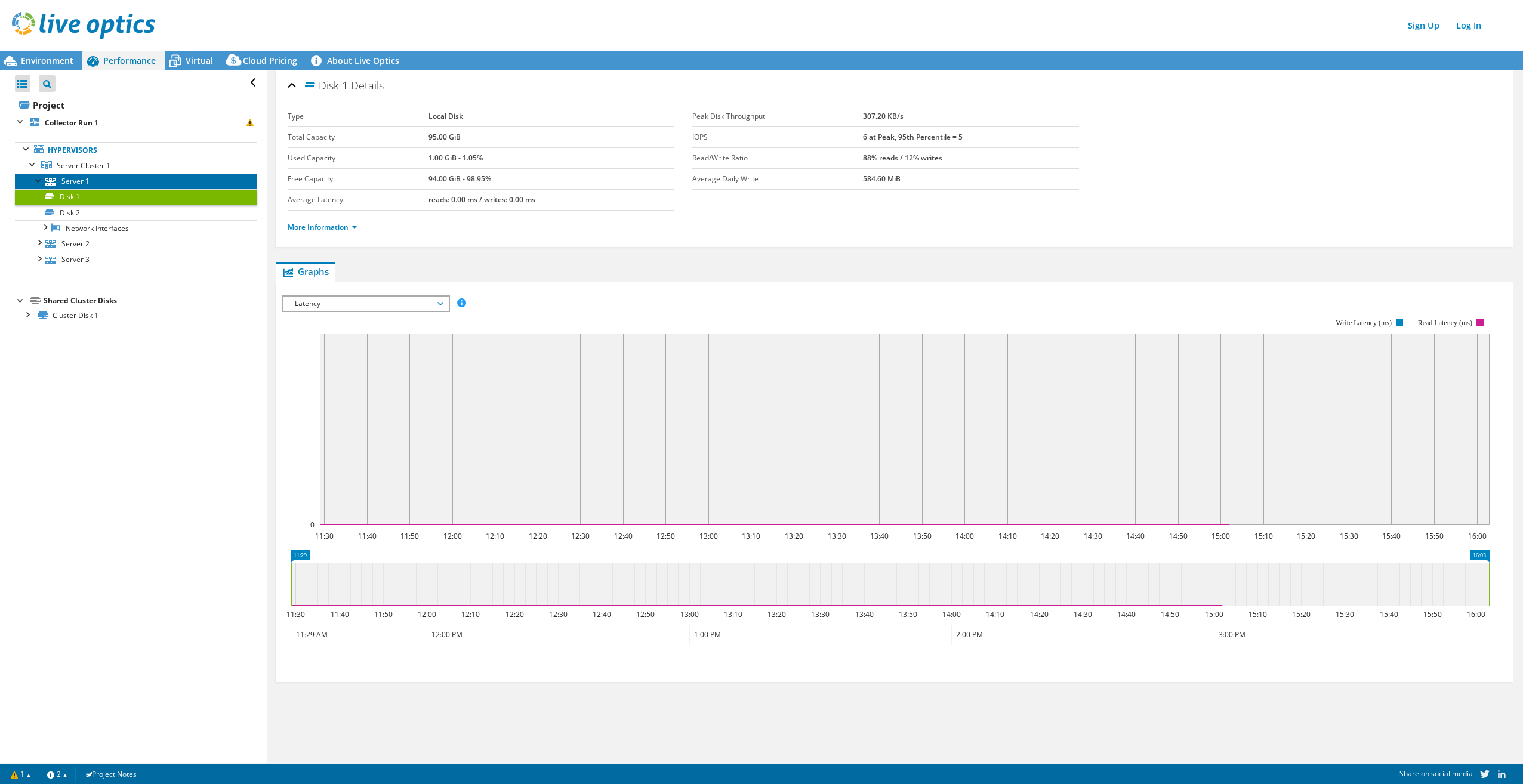
click at [77, 180] on link "Server 1" at bounding box center [135, 181] width 242 height 16
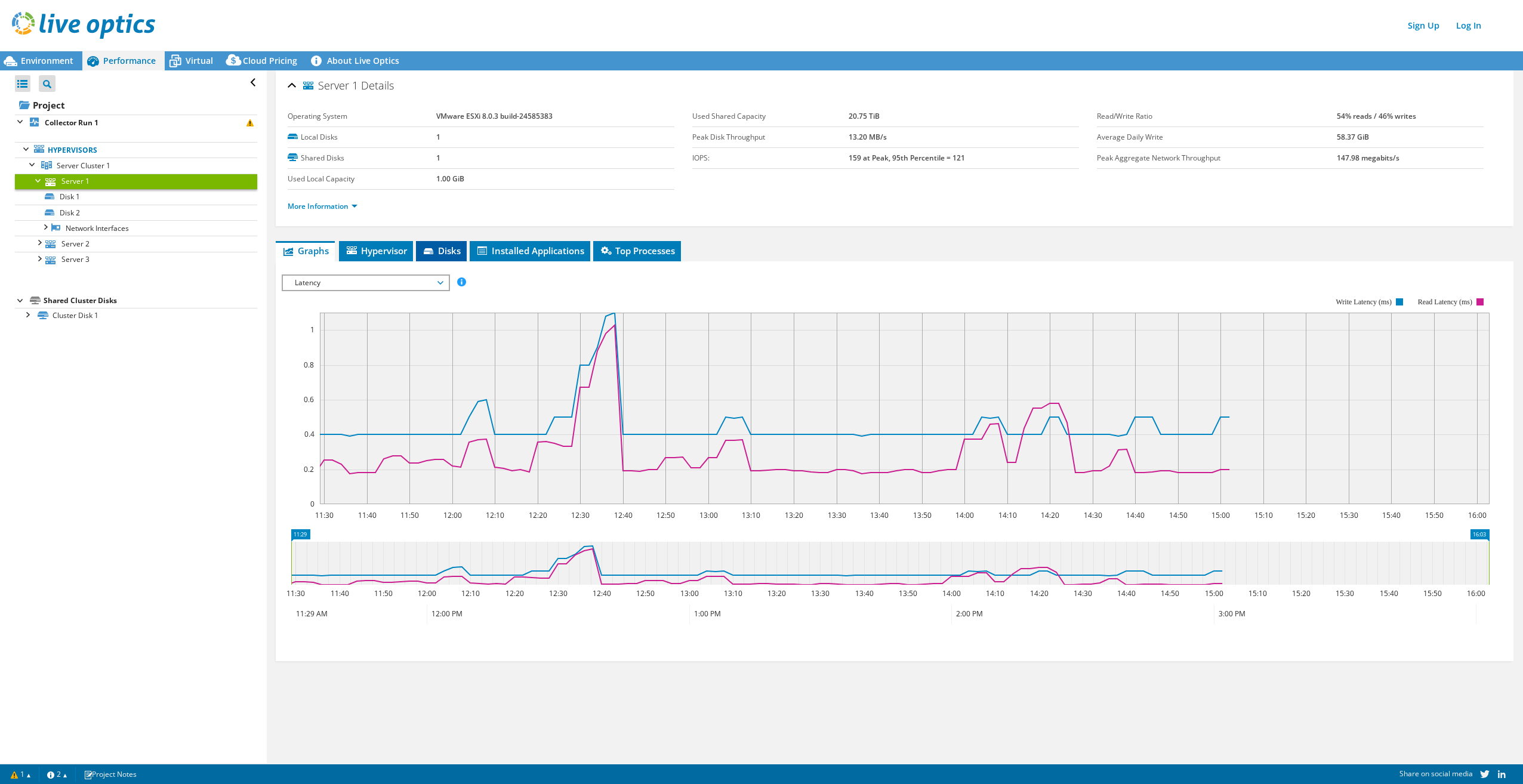
click at [451, 244] on span "Disks" at bounding box center [441, 250] width 39 height 12
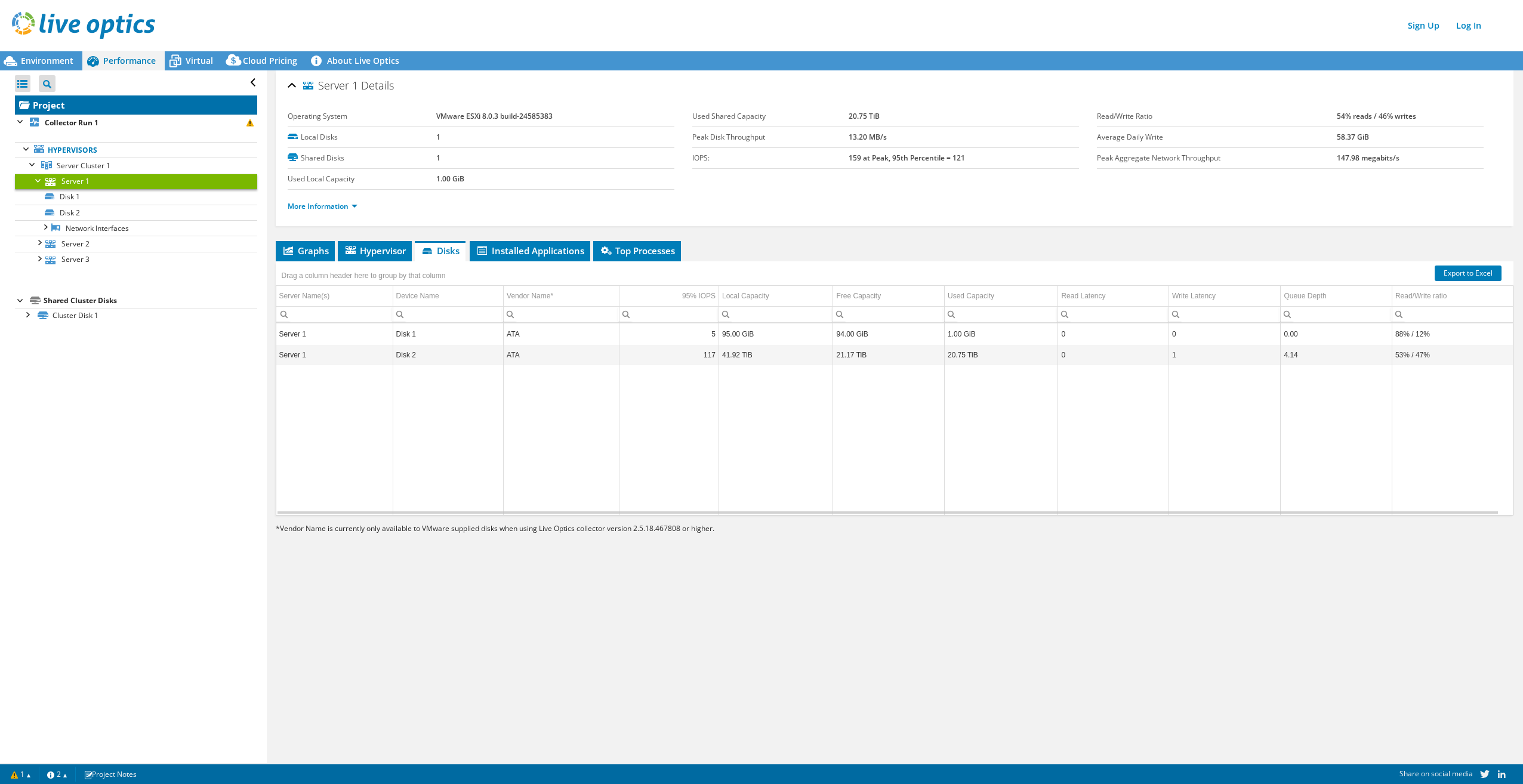
click at [61, 101] on link "Project" at bounding box center [135, 105] width 242 height 19
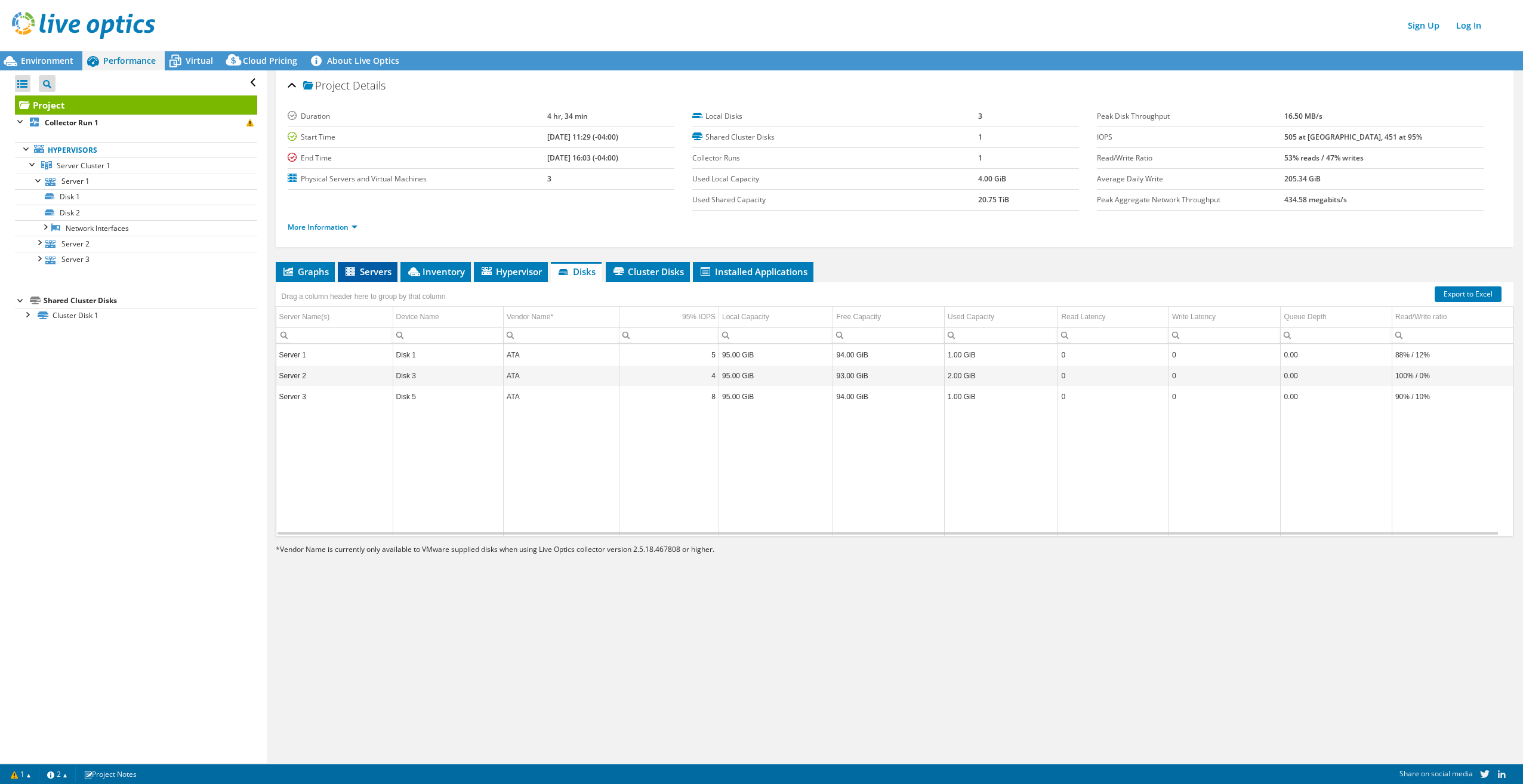
click at [371, 273] on span "Servers" at bounding box center [367, 271] width 47 height 12
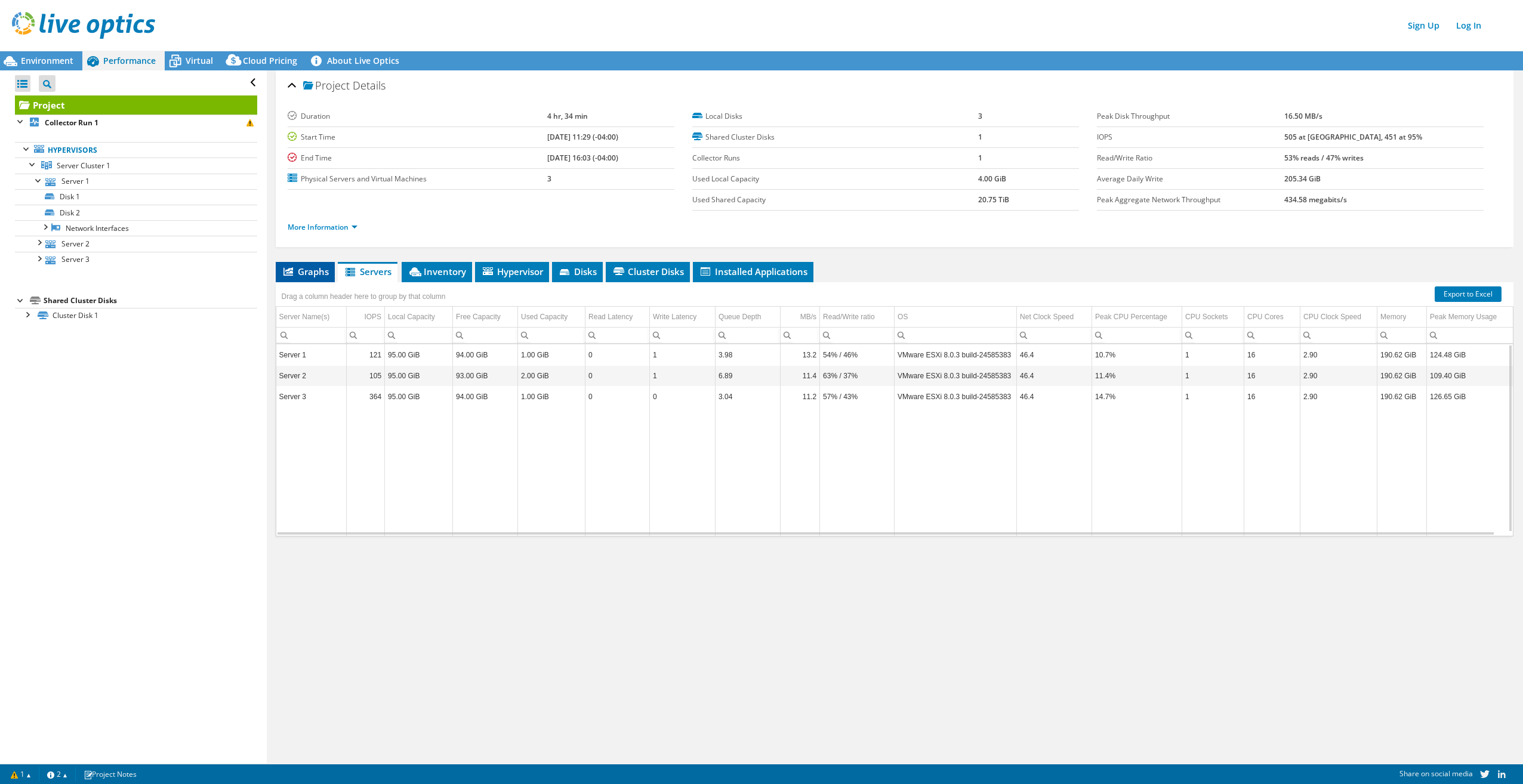
click at [315, 270] on span "Graphs" at bounding box center [305, 271] width 47 height 12
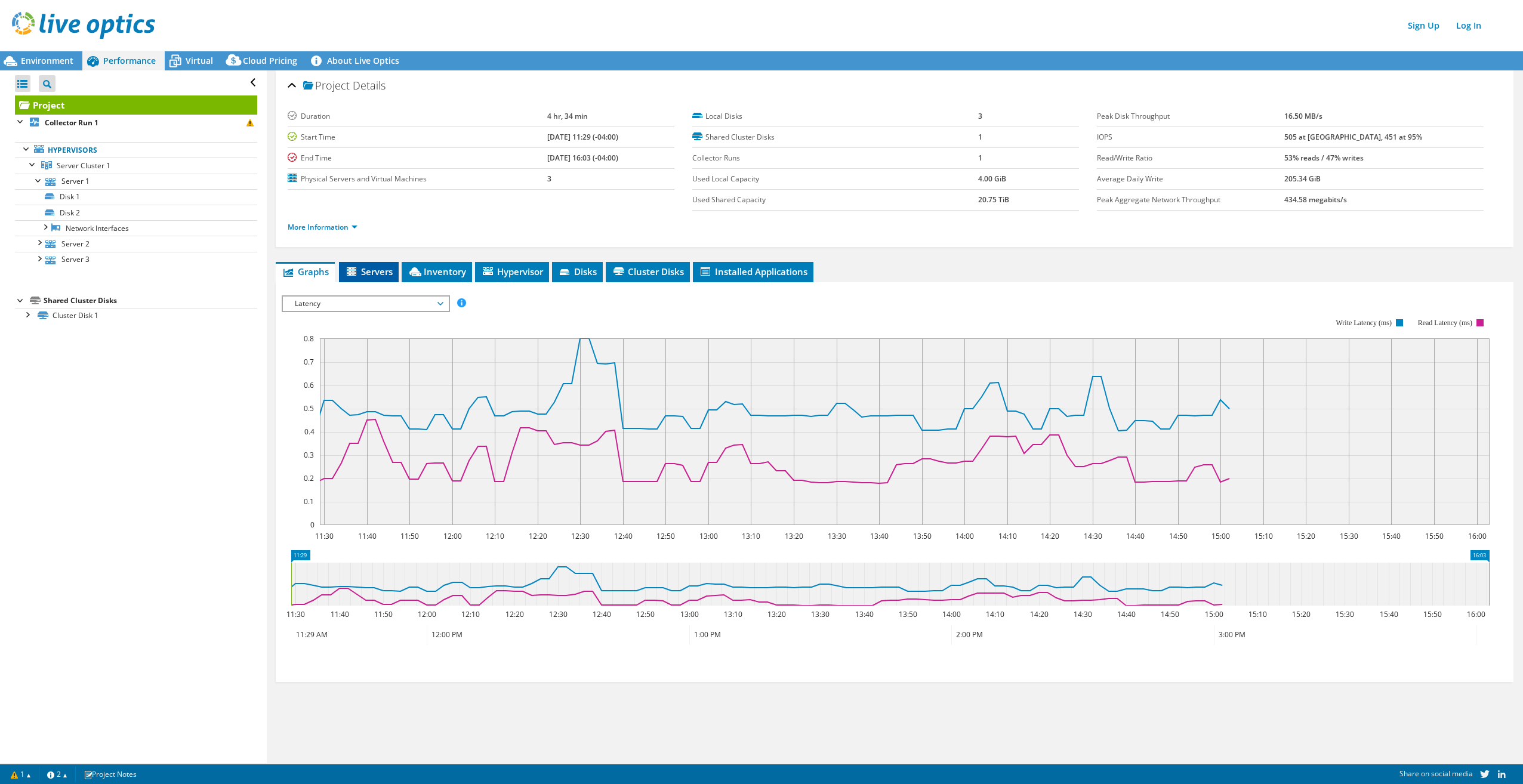
click at [383, 271] on span "Servers" at bounding box center [368, 271] width 47 height 12
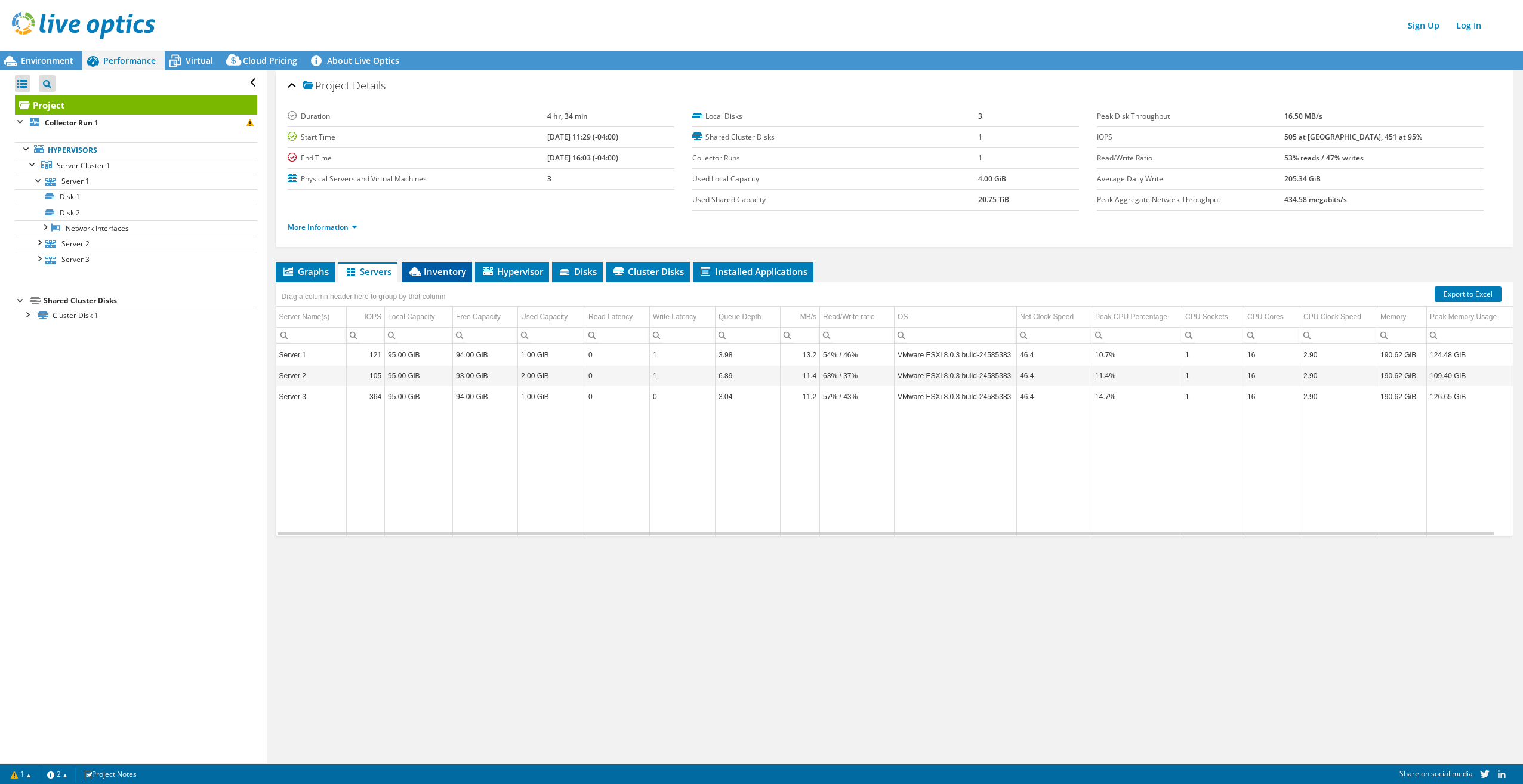
click at [432, 269] on span "Inventory" at bounding box center [437, 271] width 58 height 12
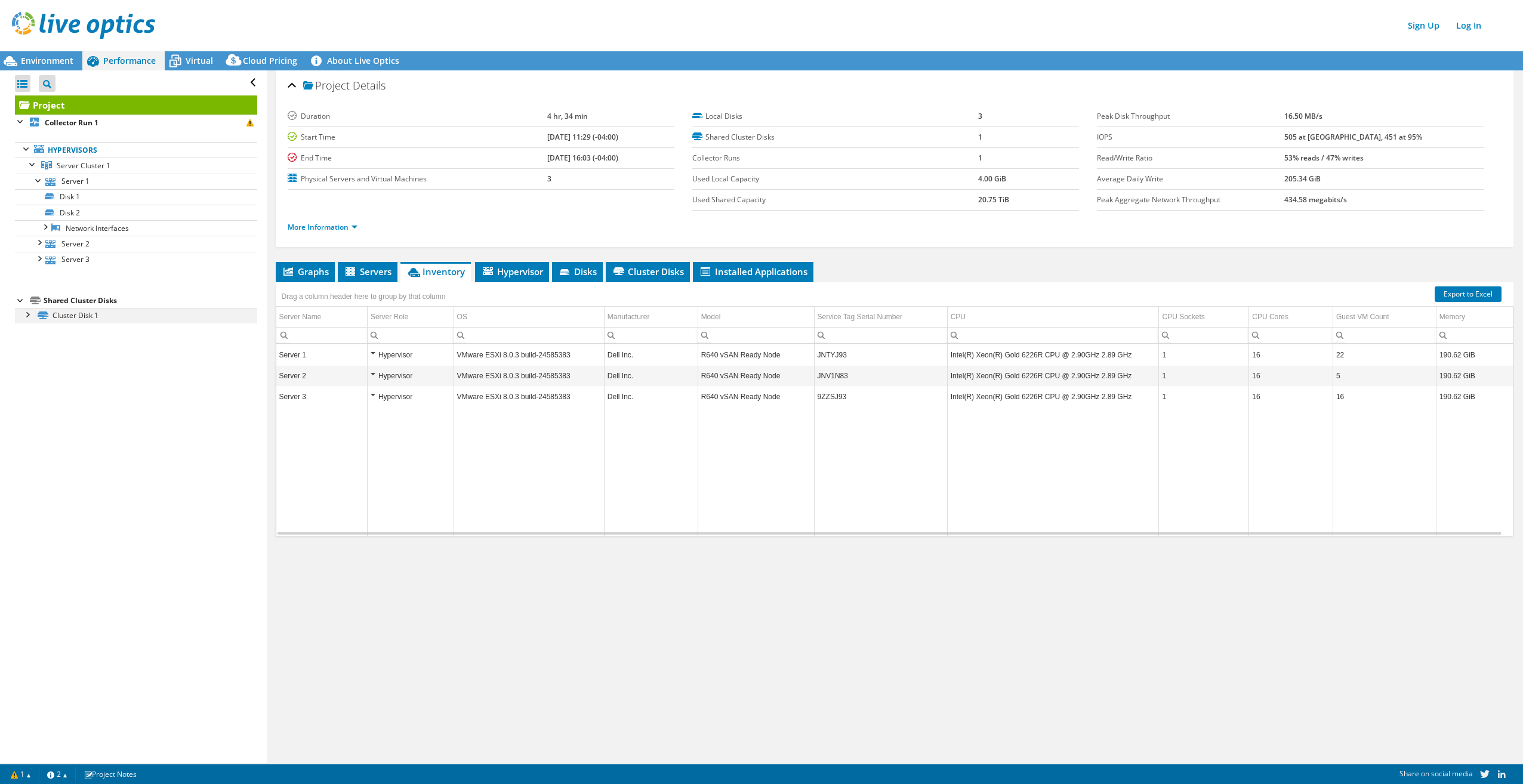
click at [26, 314] on div at bounding box center [26, 313] width 12 height 12
click at [78, 327] on link "Disk 2 | Server 1" at bounding box center [135, 331] width 242 height 16
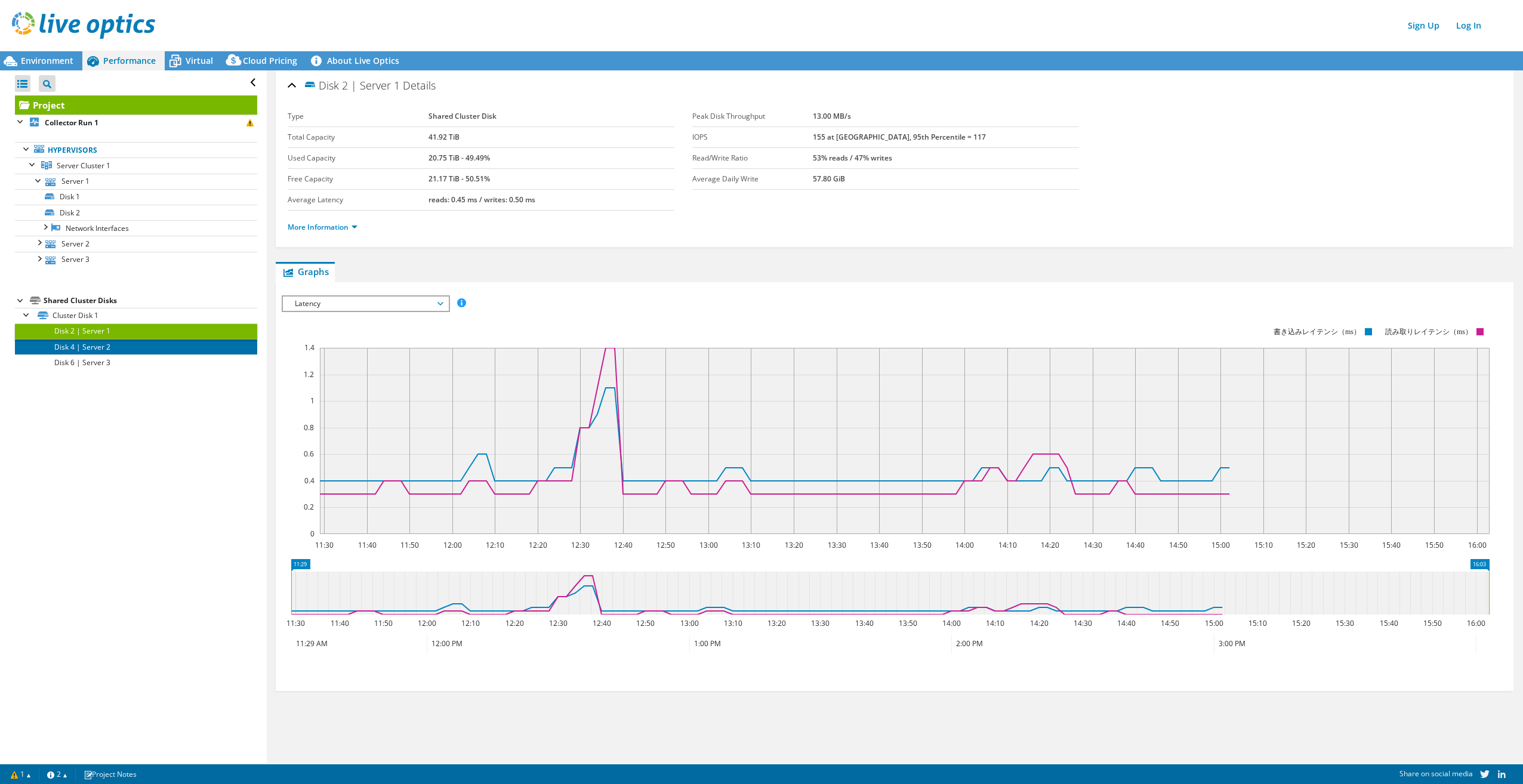
click at [78, 345] on link "Disk 4 | Server 2" at bounding box center [135, 347] width 242 height 16
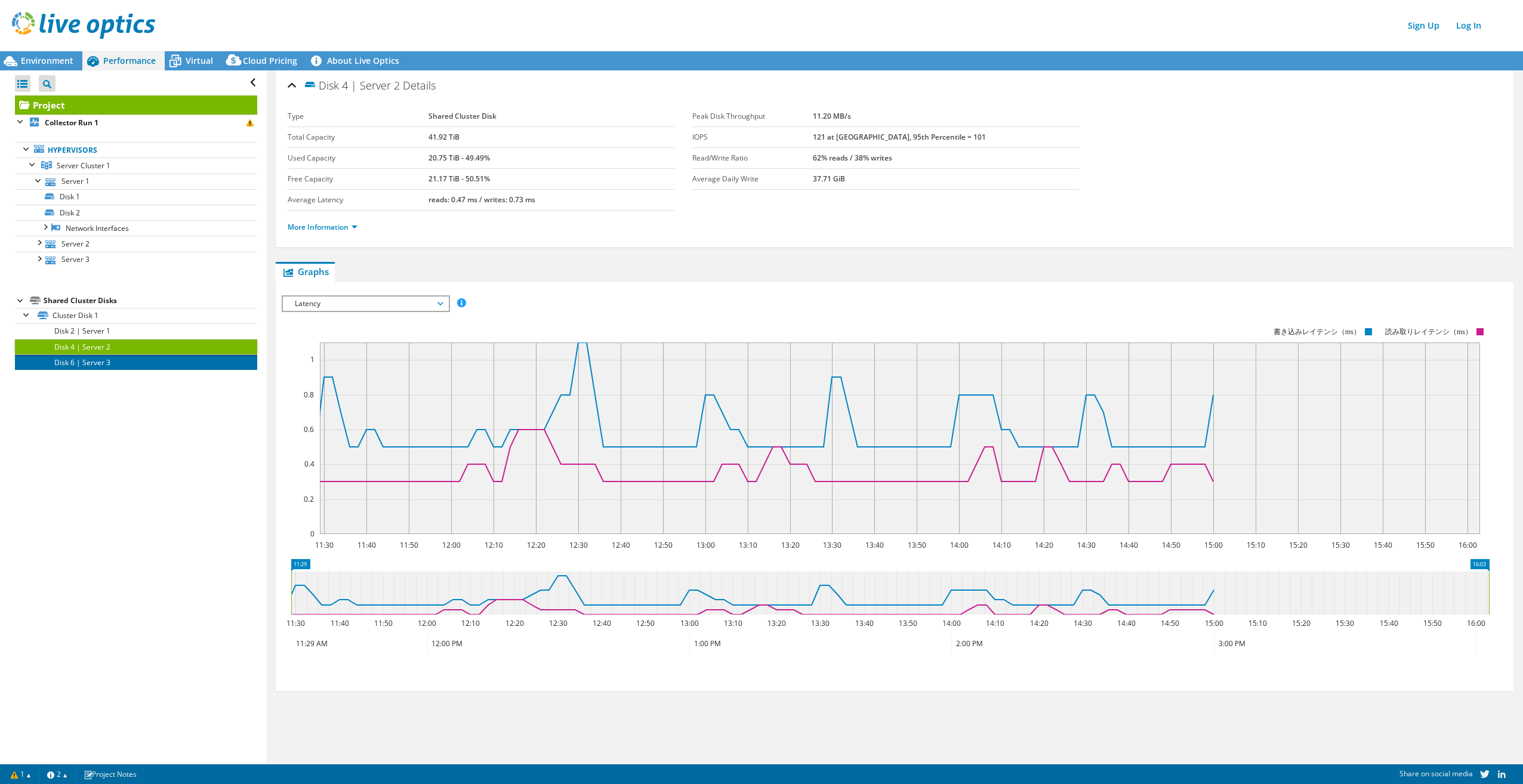
click at [78, 361] on link "Disk 6 | Server 3" at bounding box center [135, 362] width 242 height 16
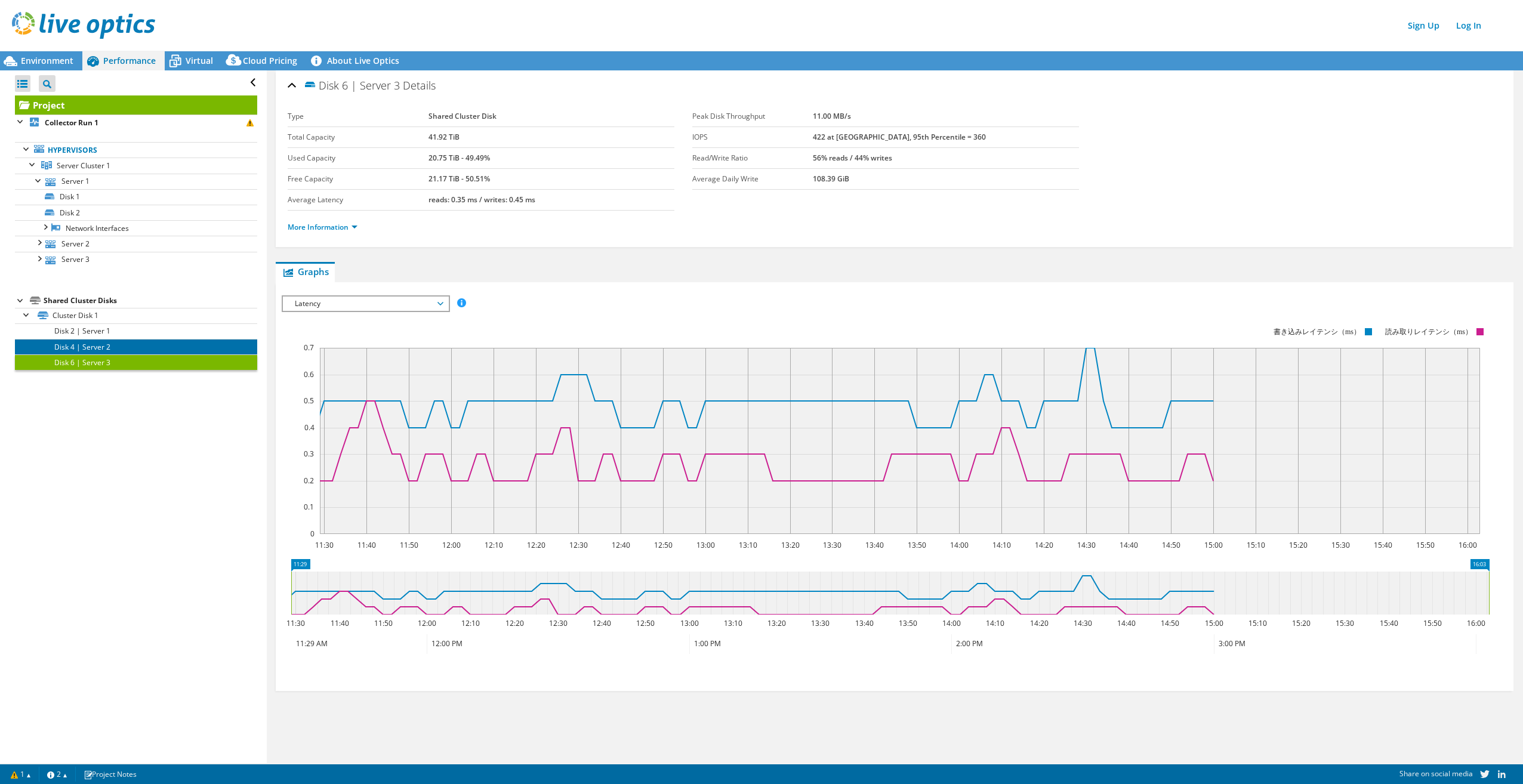
click at [79, 342] on link "Disk 4 | Server 2" at bounding box center [135, 347] width 242 height 16
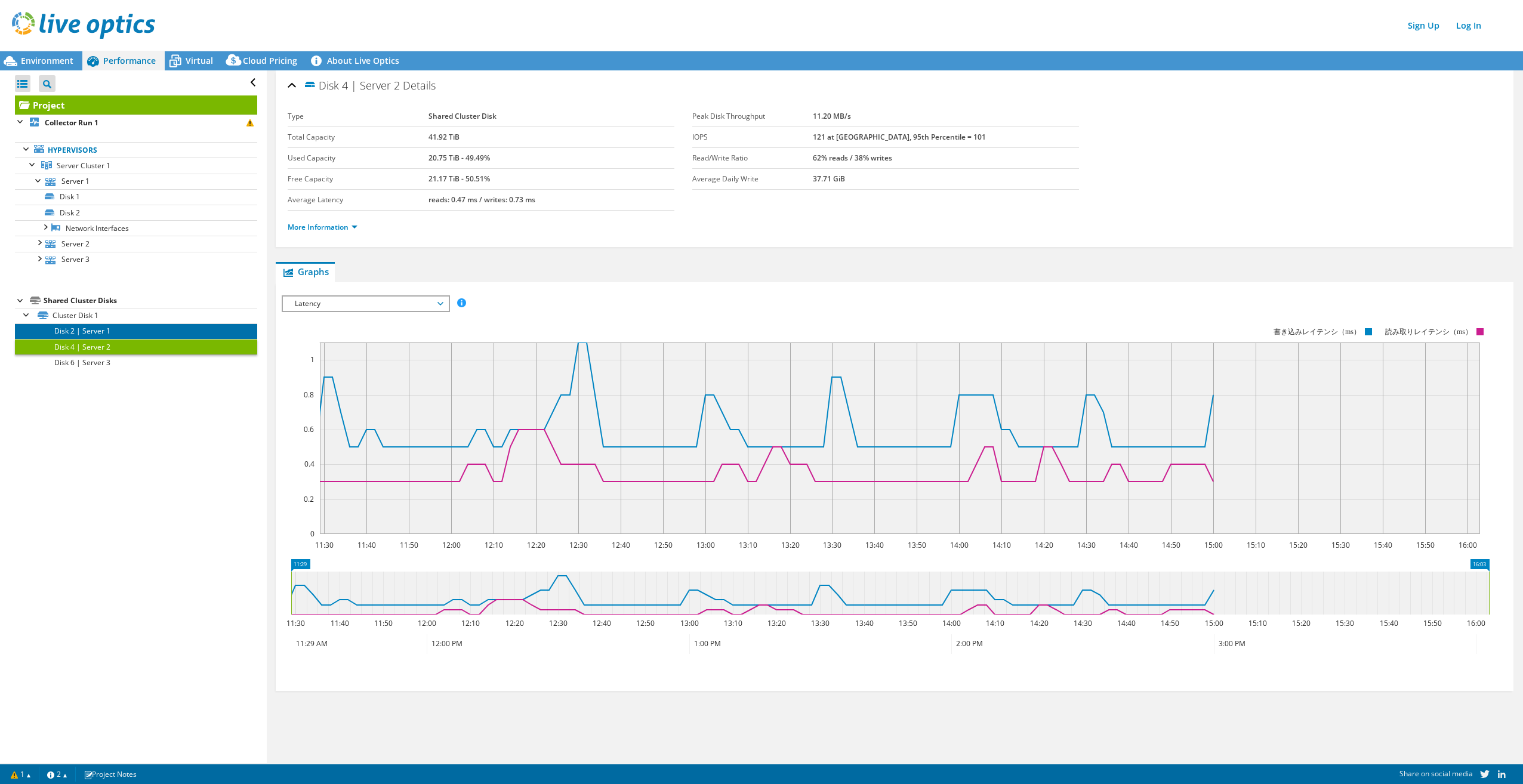
click at [79, 329] on link "Disk 2 | Server 1" at bounding box center [135, 331] width 242 height 16
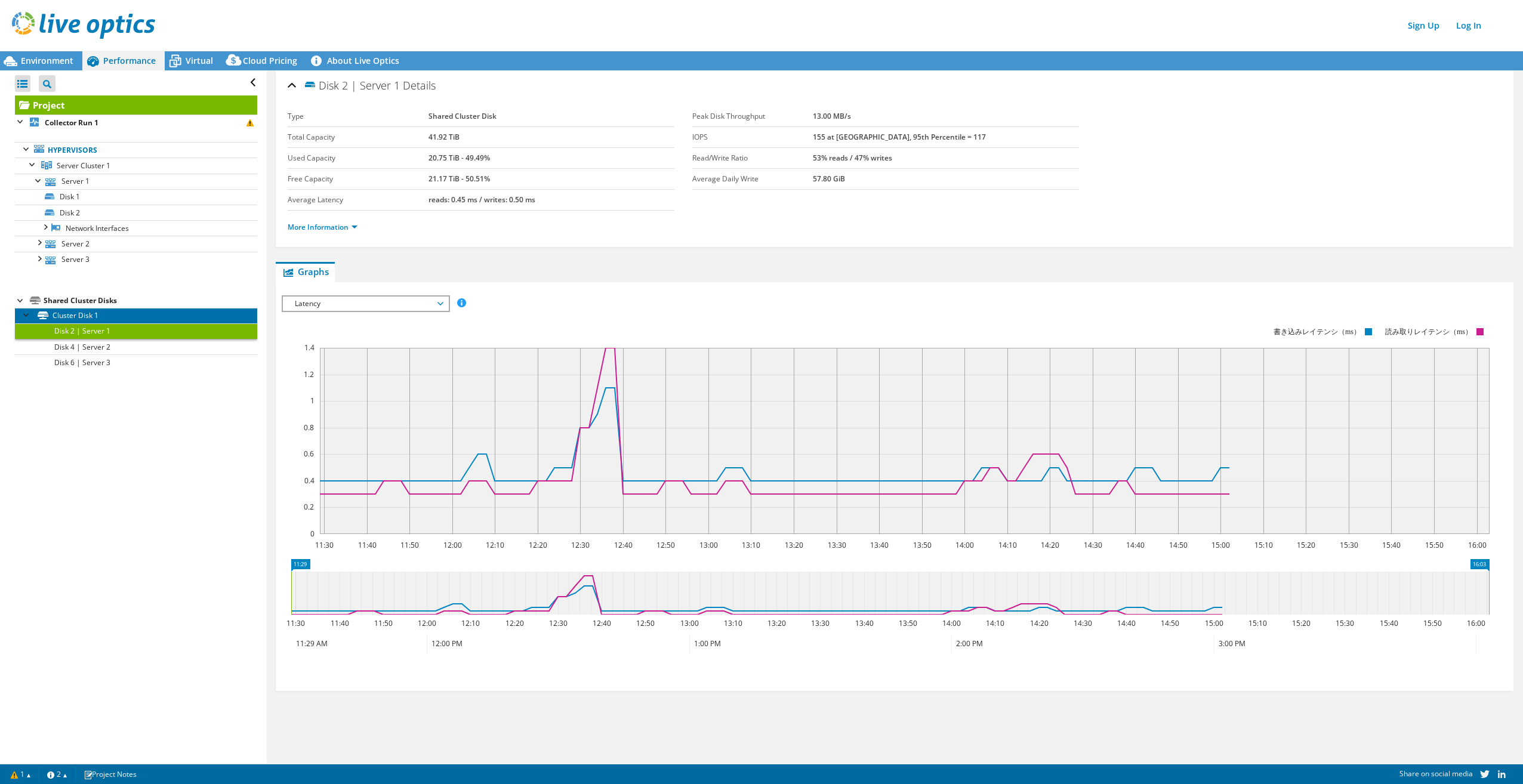
click at [79, 313] on link "Cluster Disk 1" at bounding box center [135, 316] width 242 height 16
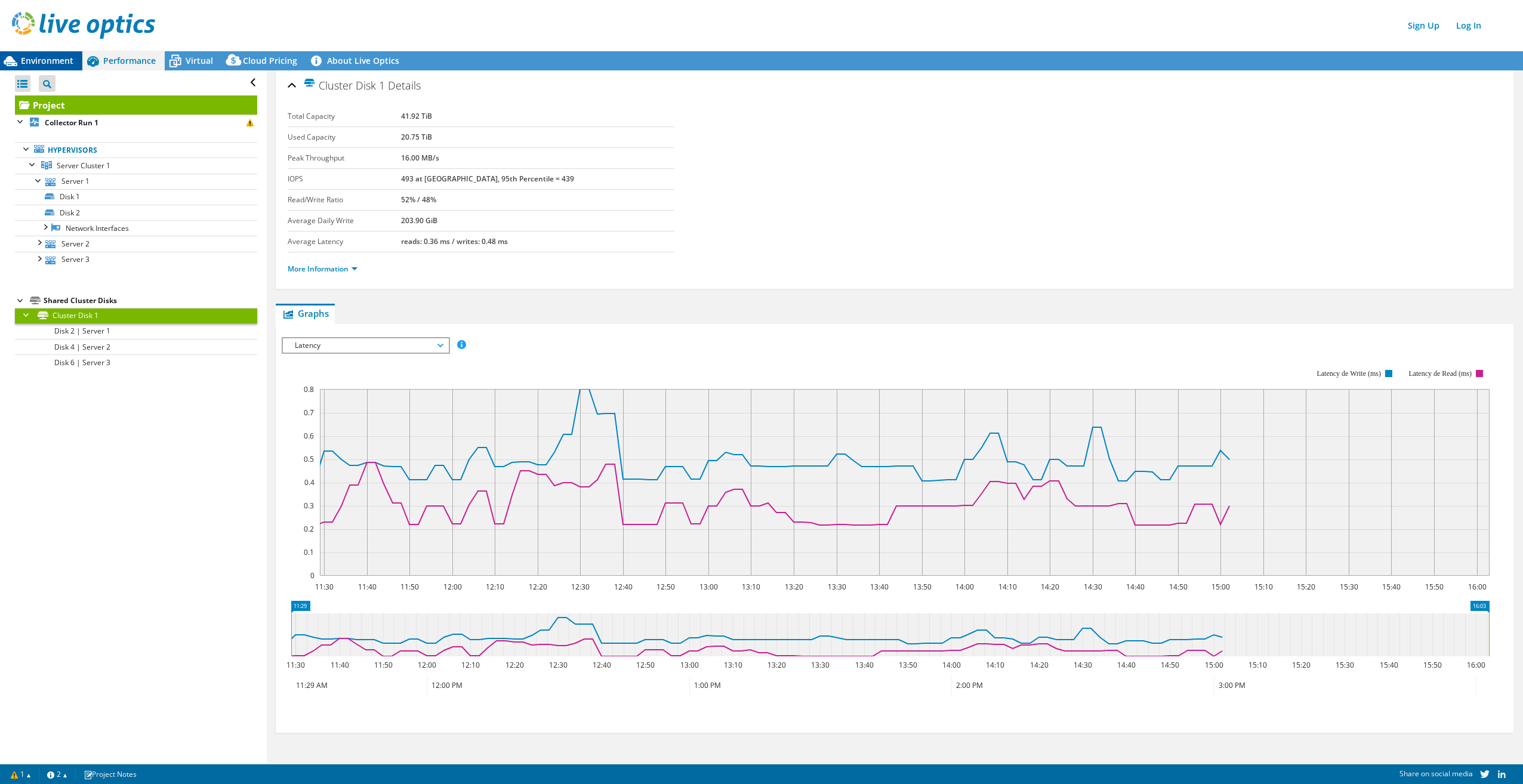
click at [46, 59] on span "Environment" at bounding box center [47, 61] width 52 height 12
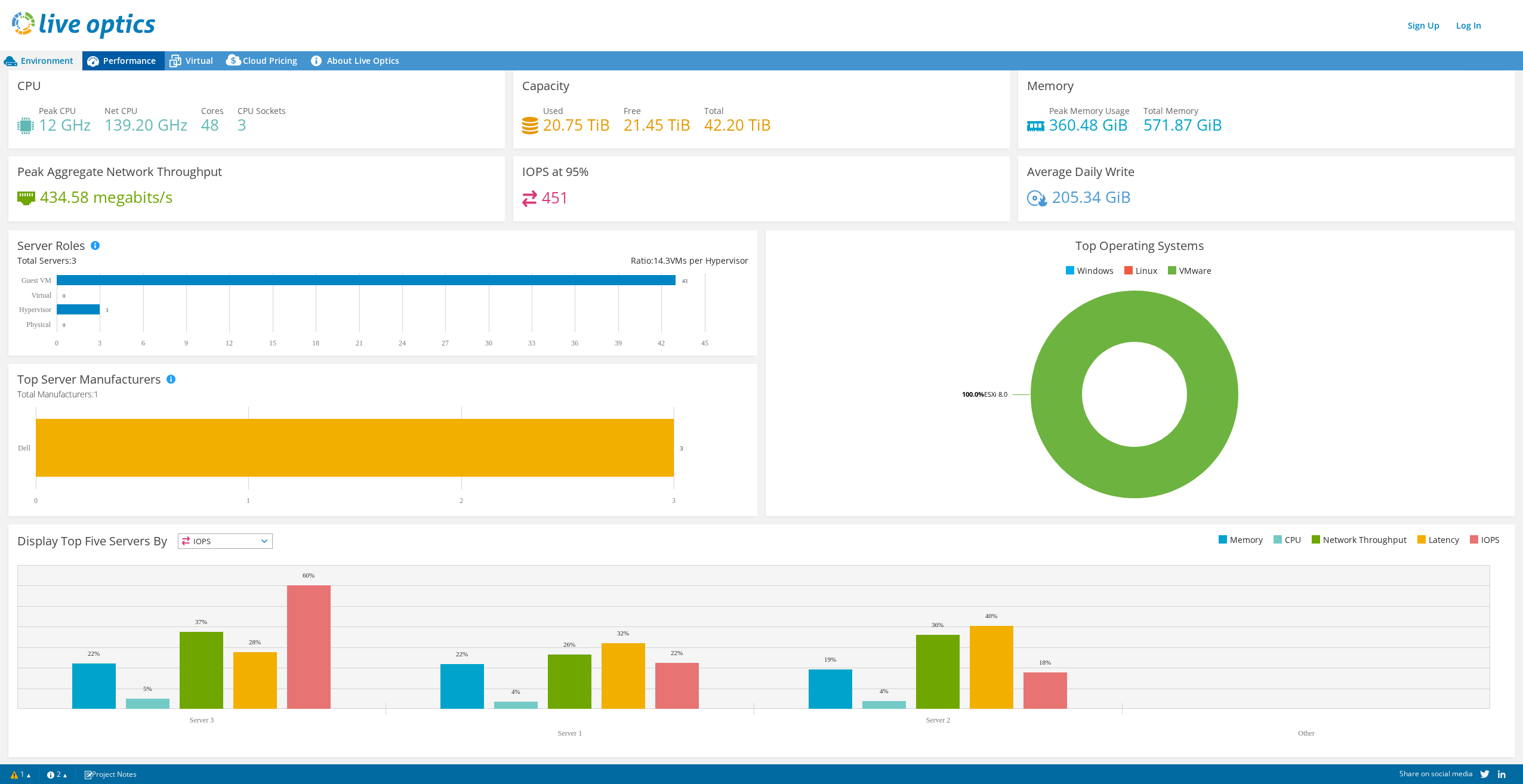
click at [140, 60] on span "Performance" at bounding box center [129, 61] width 52 height 12
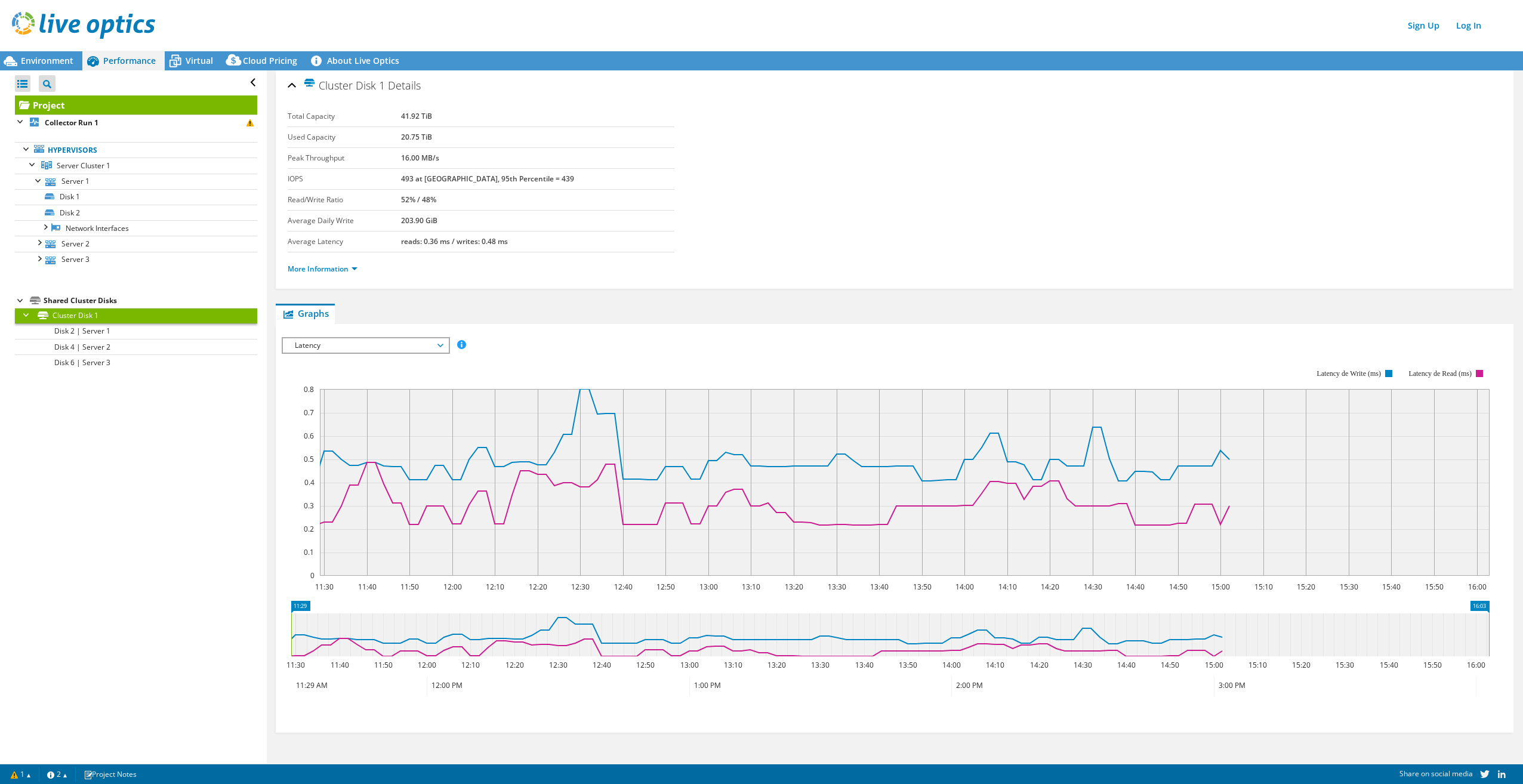
click at [440, 342] on span "Latency" at bounding box center [365, 345] width 153 height 14
click at [396, 411] on li "Queue Depth" at bounding box center [366, 417] width 165 height 14
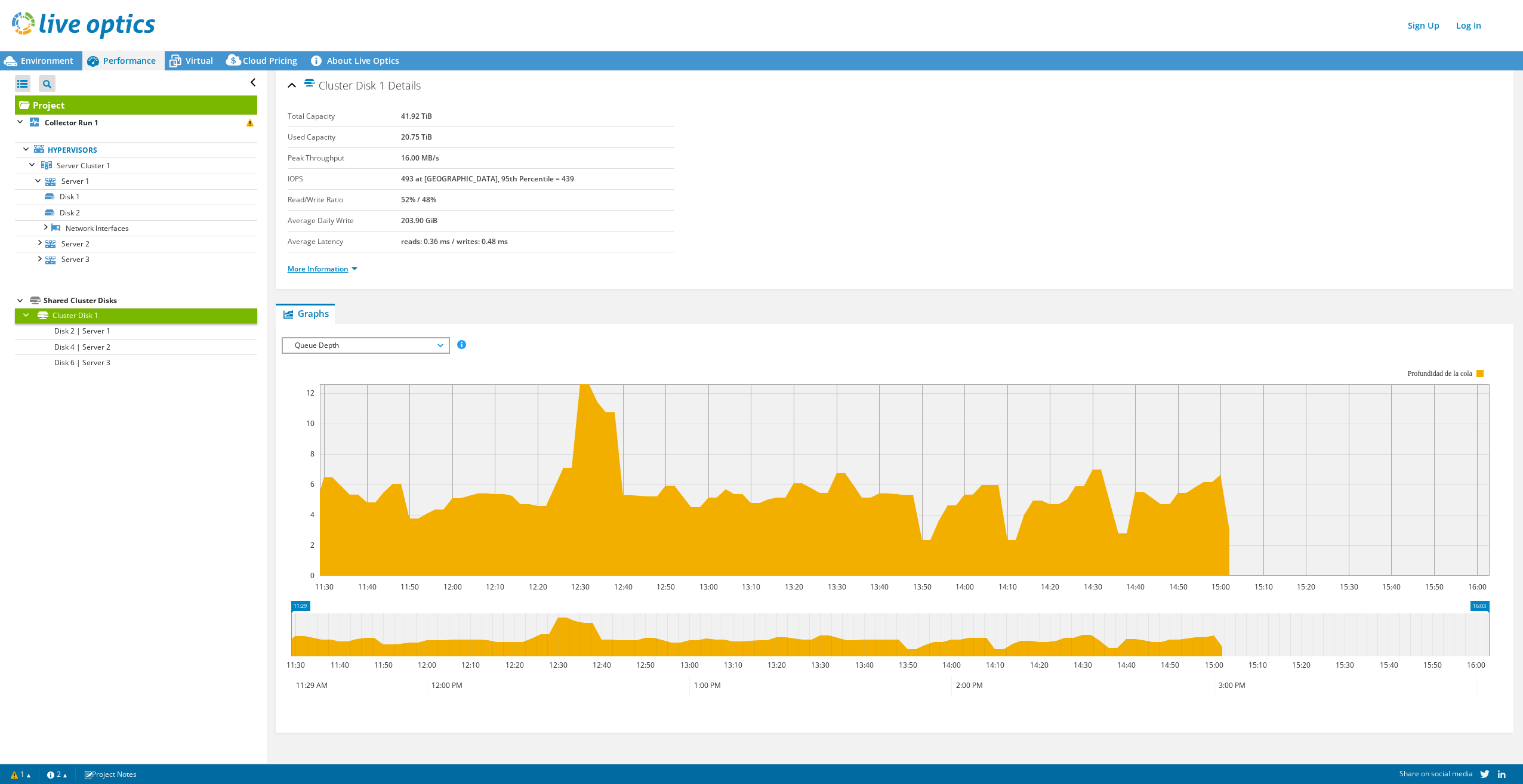
click at [353, 268] on link "More Information" at bounding box center [323, 268] width 70 height 10
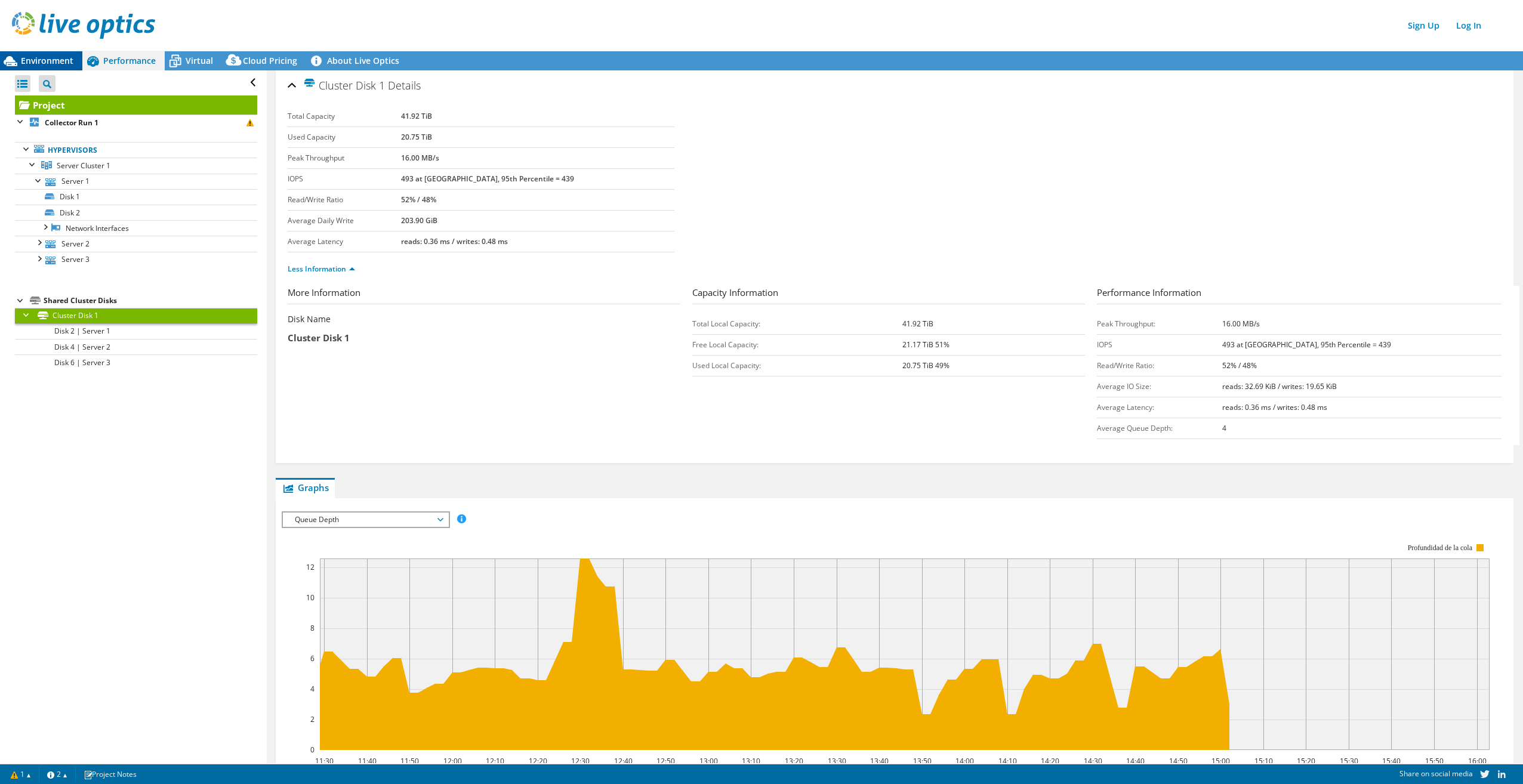
click at [45, 55] on span "Environment" at bounding box center [47, 61] width 52 height 12
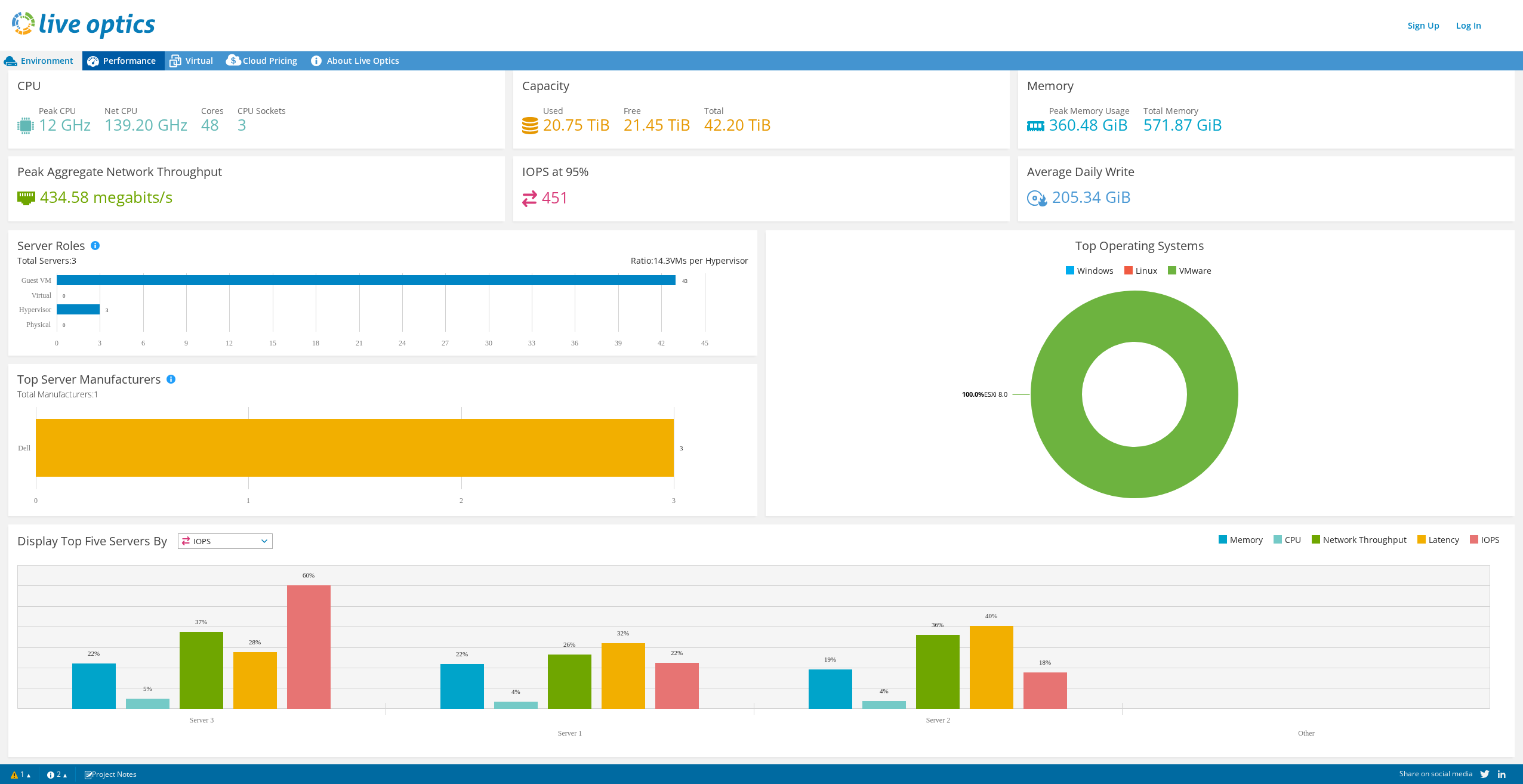
click at [125, 60] on span "Performance" at bounding box center [129, 61] width 52 height 12
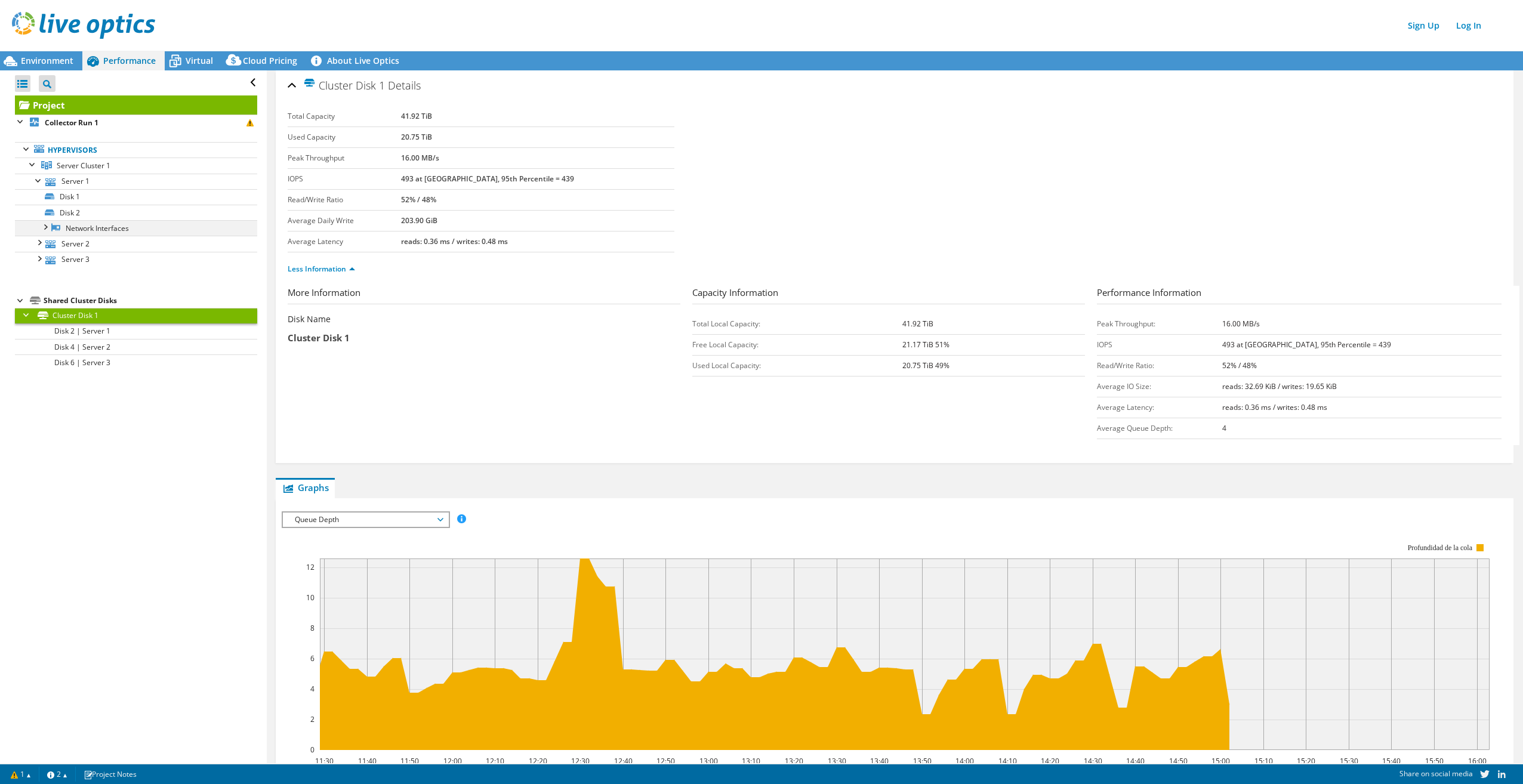
click at [48, 222] on div at bounding box center [44, 226] width 12 height 12
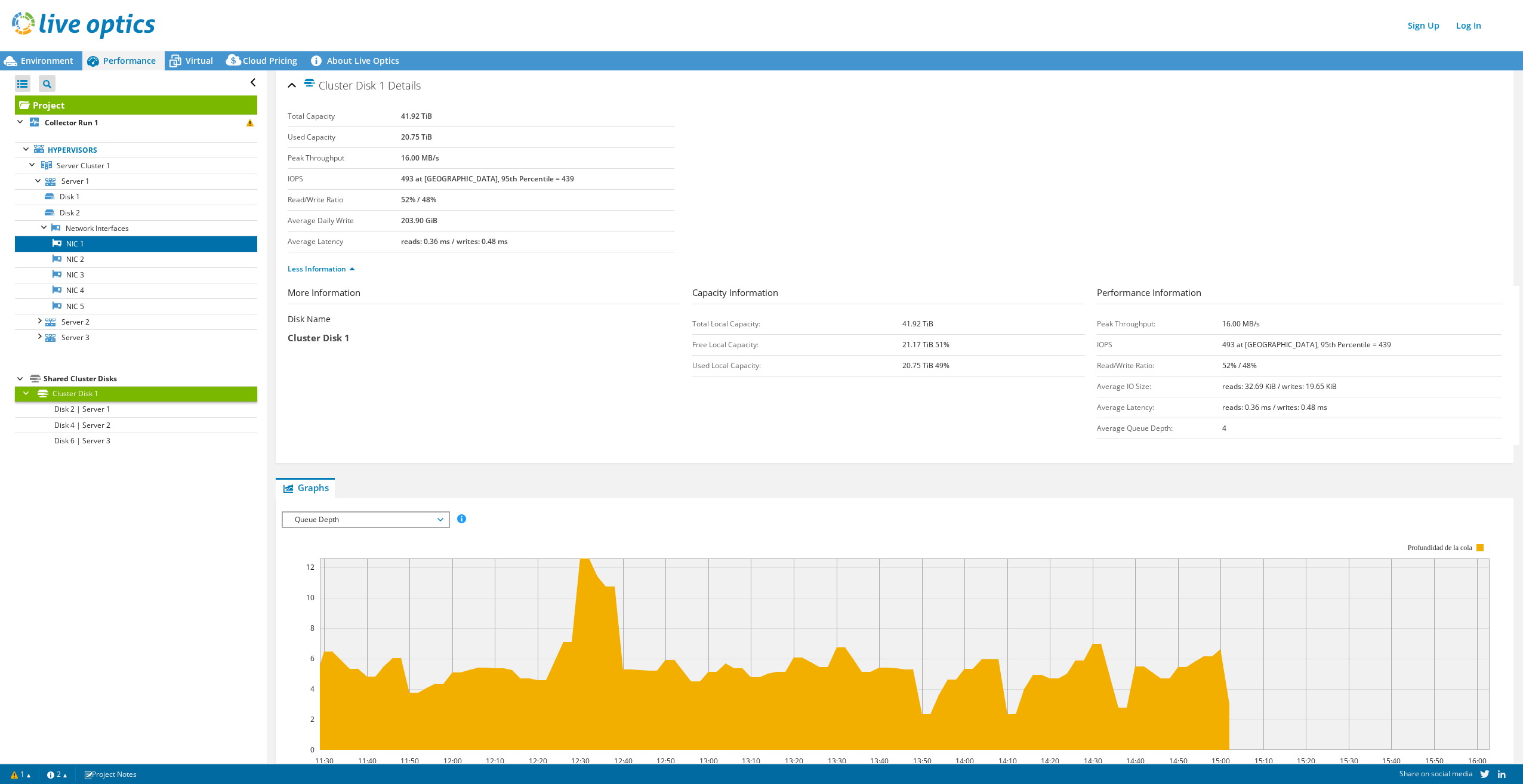
click at [86, 247] on link "NIC 1" at bounding box center [135, 243] width 242 height 16
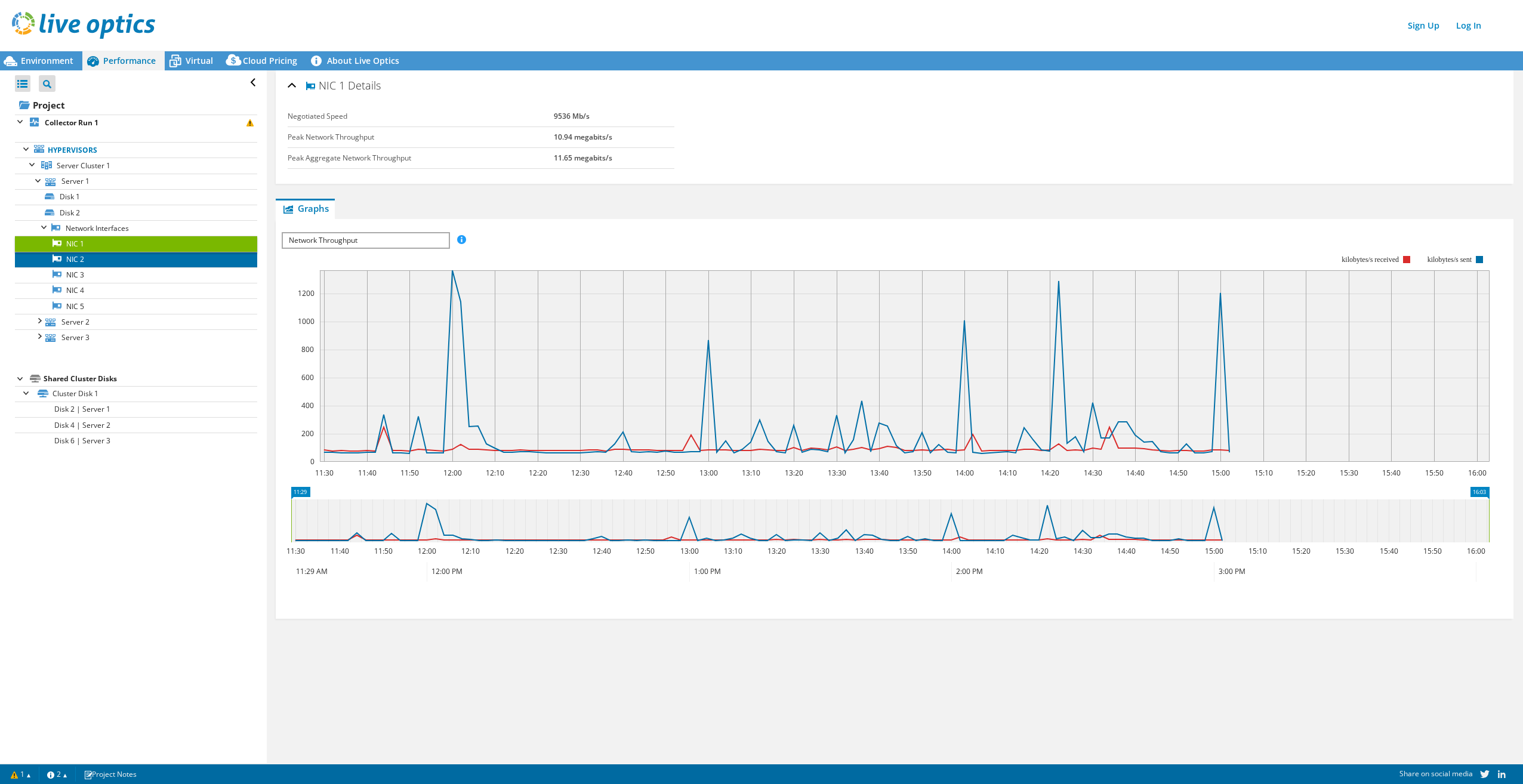
click at [82, 257] on link "NIC 2" at bounding box center [135, 260] width 242 height 16
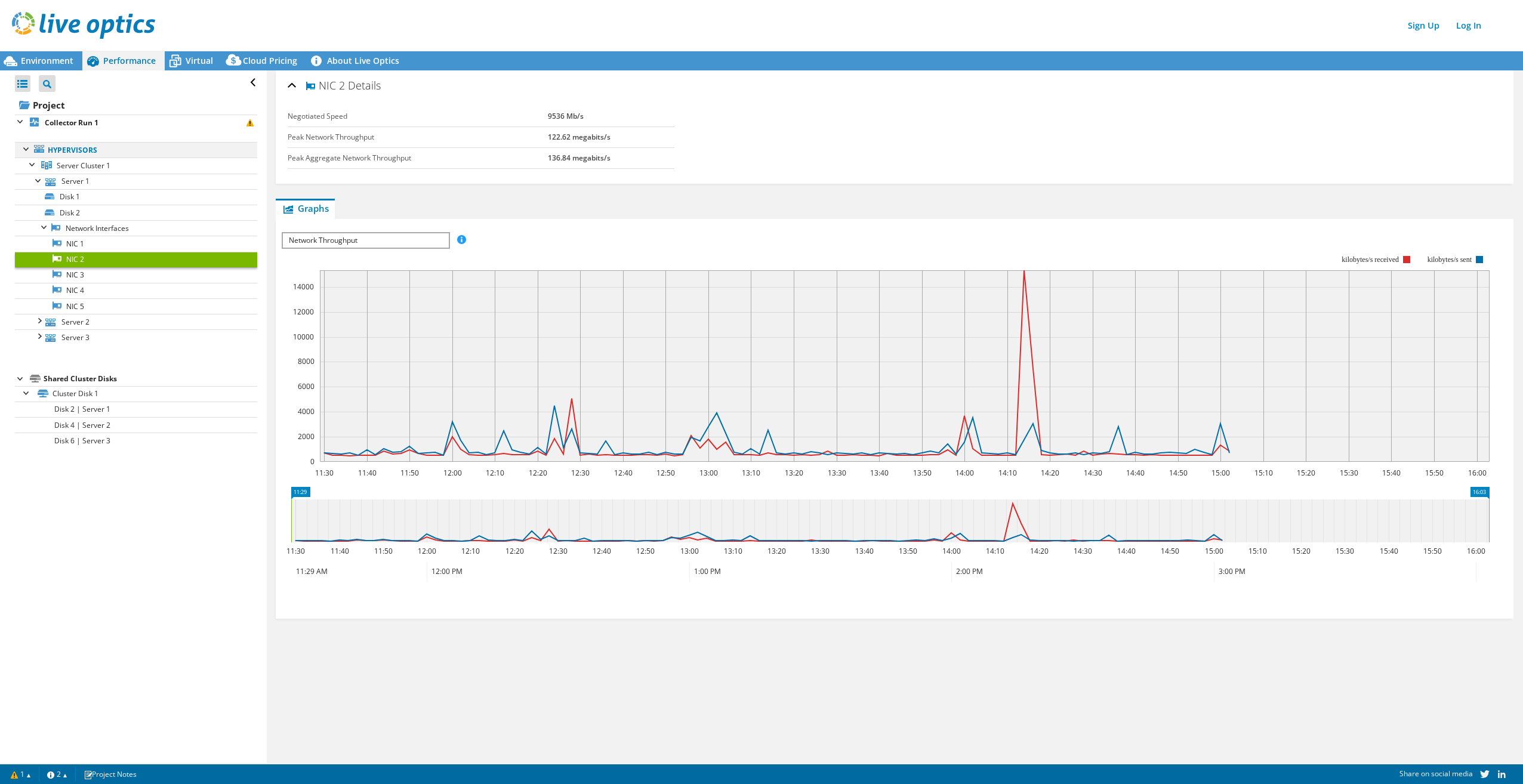
click at [24, 152] on div at bounding box center [26, 148] width 12 height 12
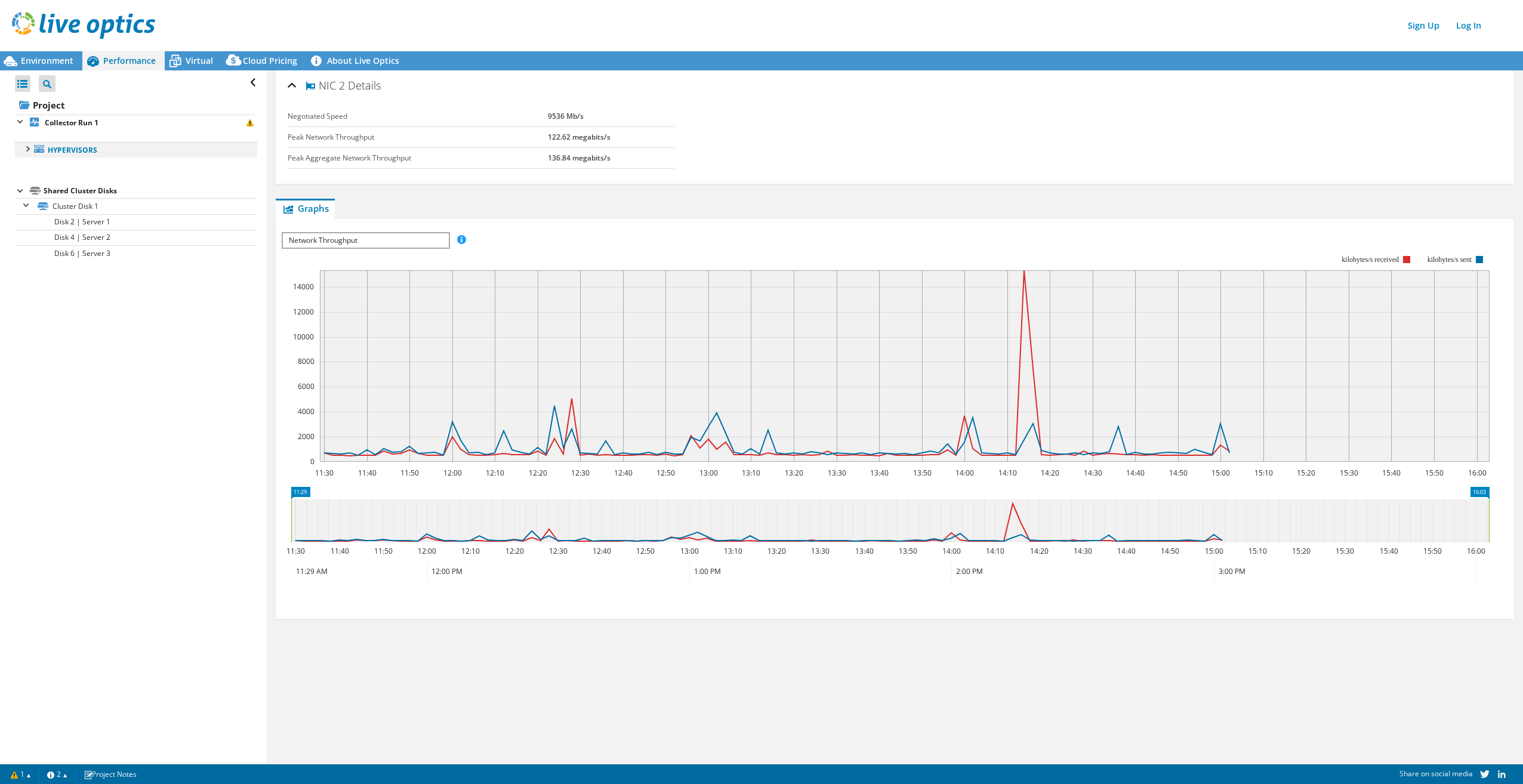
click at [27, 152] on div at bounding box center [26, 148] width 12 height 12
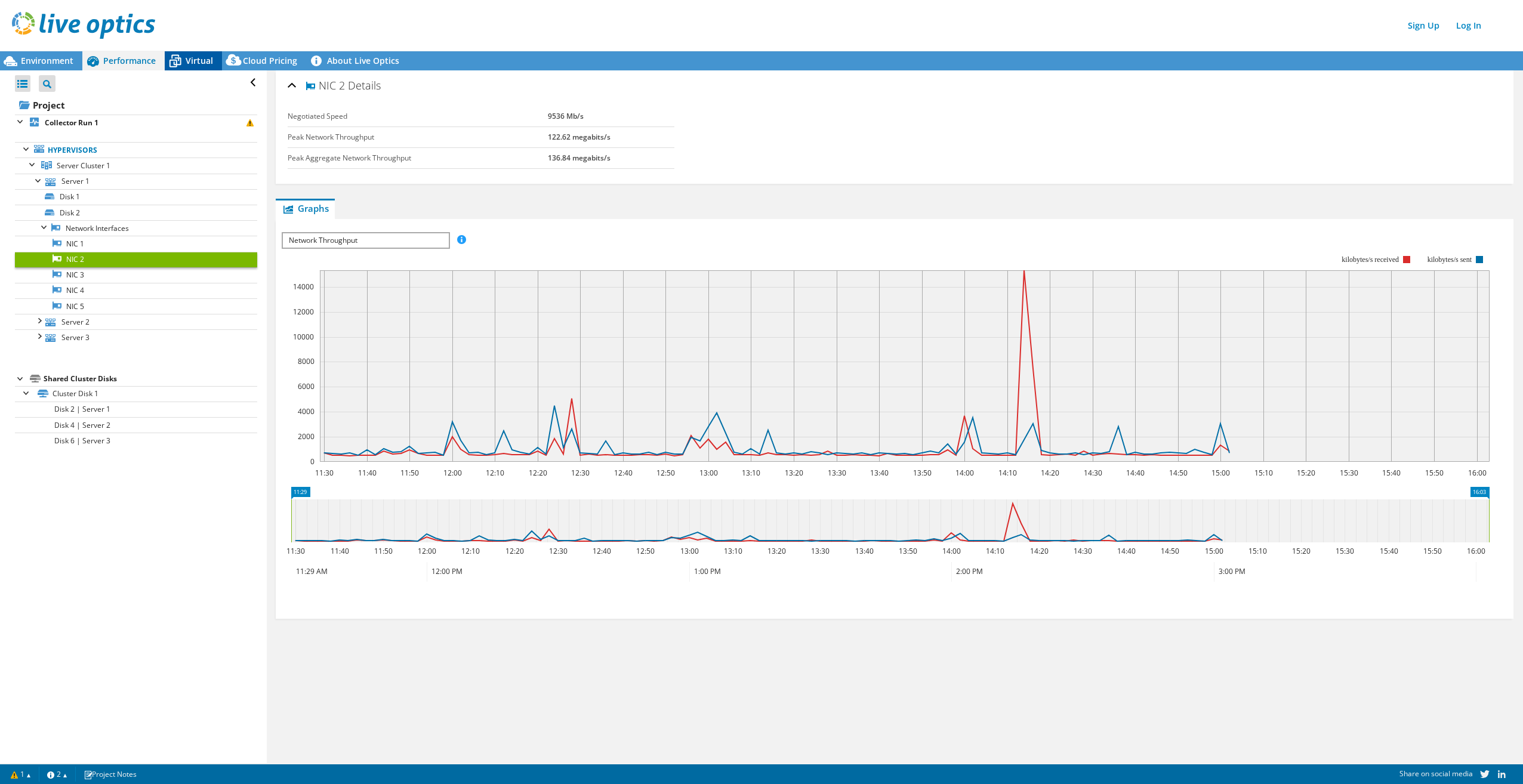
click at [192, 61] on span "Virtual" at bounding box center [199, 61] width 27 height 12
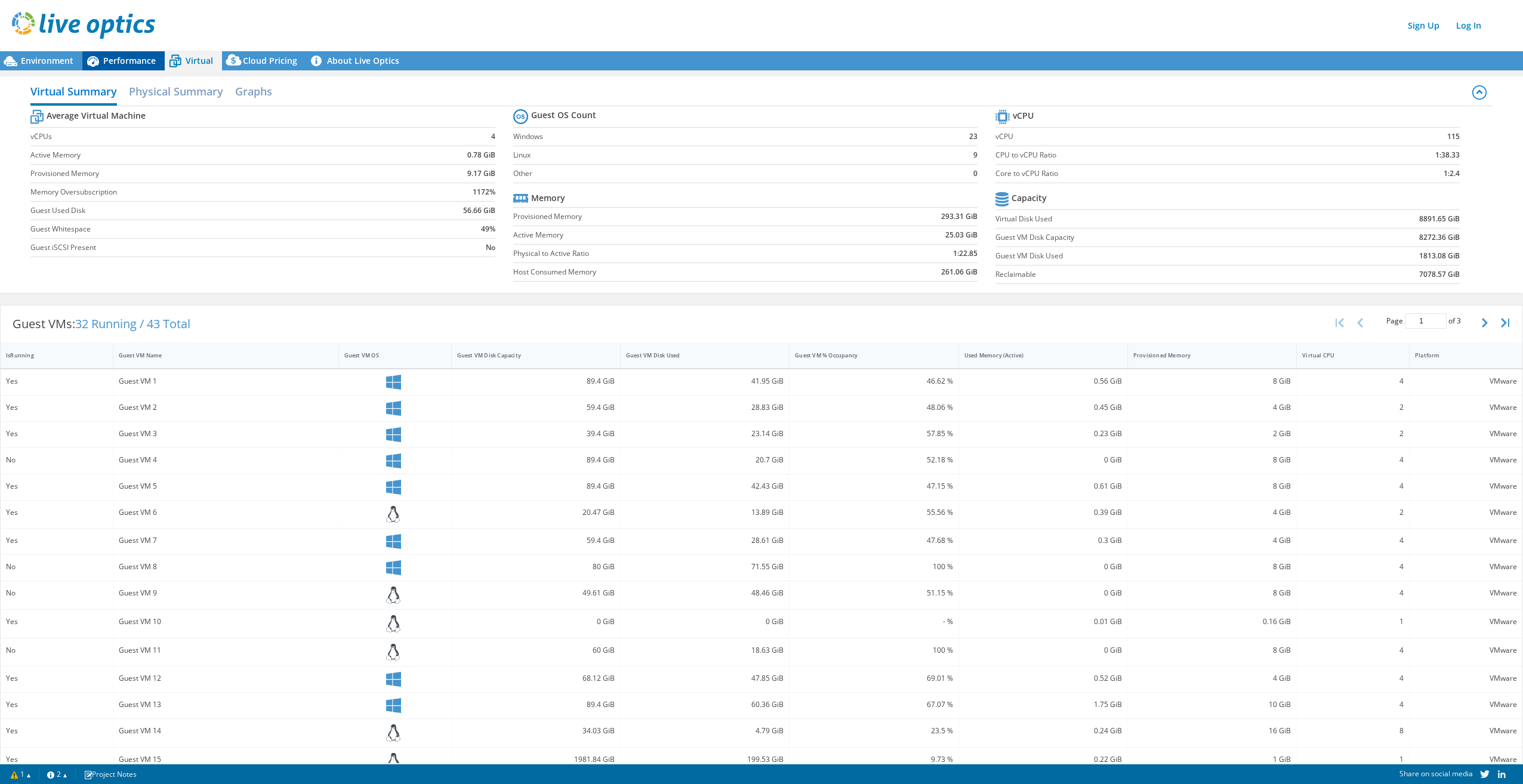
click at [125, 58] on span "Performance" at bounding box center [129, 61] width 52 height 12
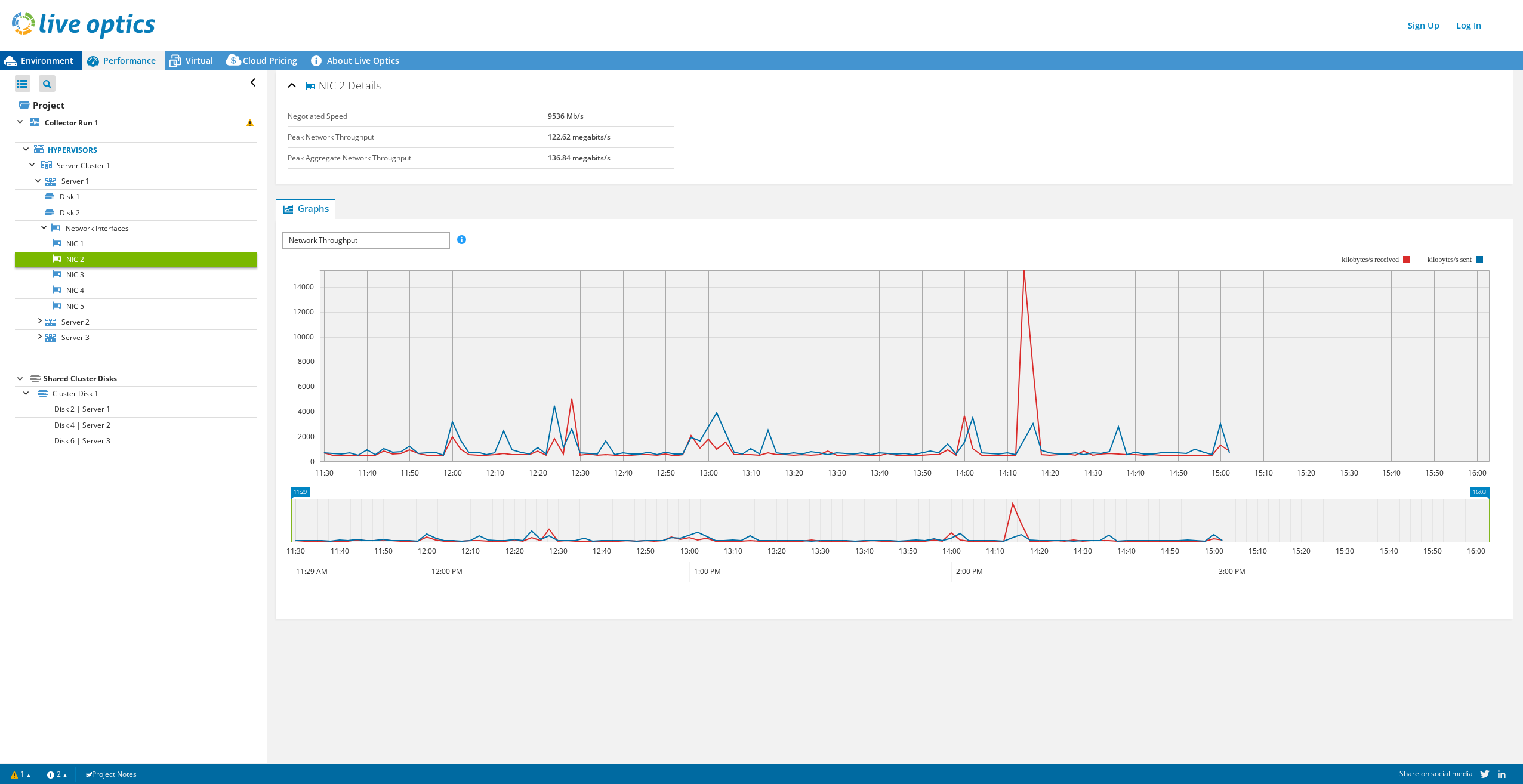
click at [33, 58] on span "Environment" at bounding box center [47, 61] width 52 height 12
